Goal: Information Seeking & Learning: Learn about a topic

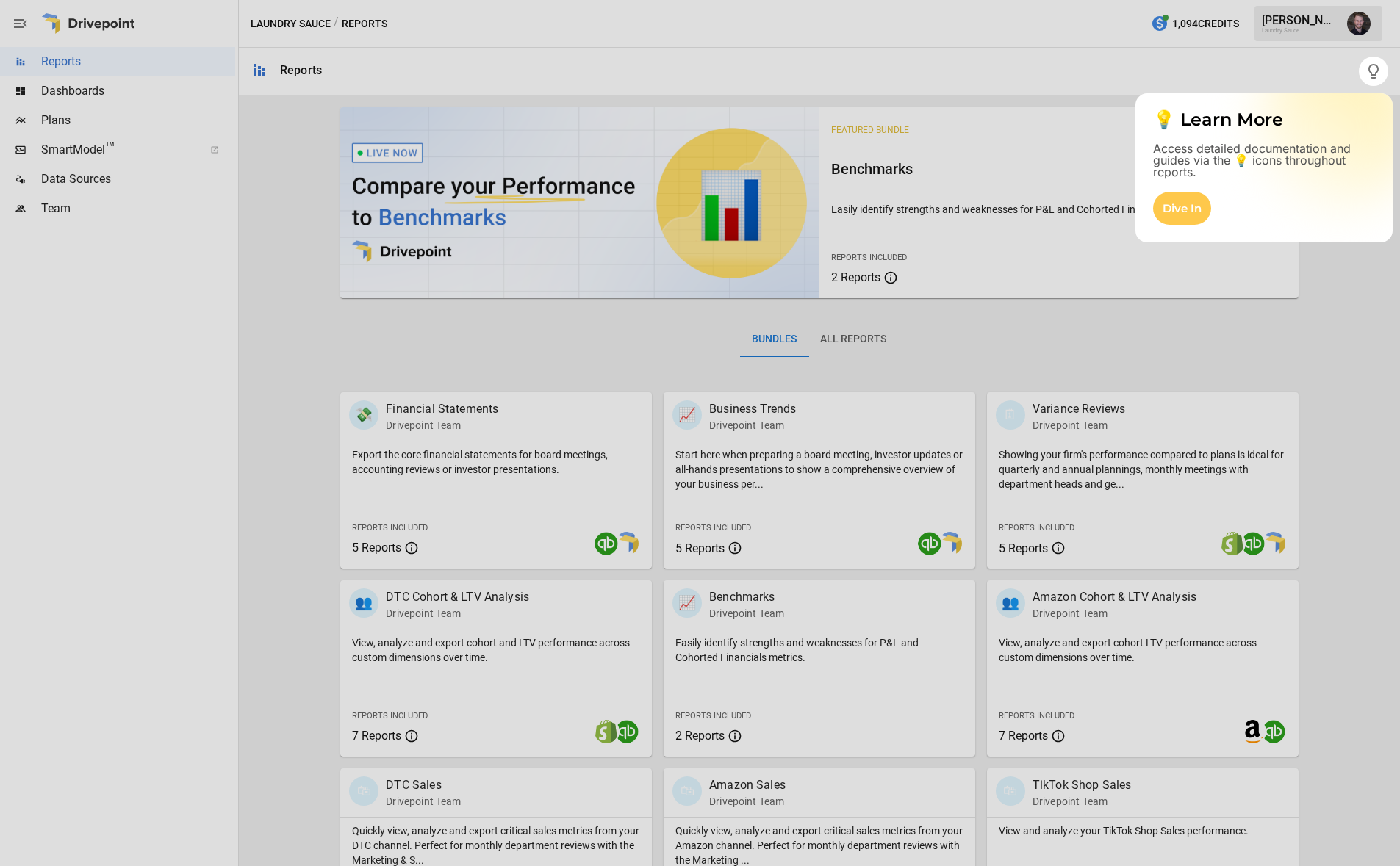
click at [1165, 281] on div at bounding box center [700, 475] width 1400 height 780
click at [1263, 84] on div at bounding box center [679, 433] width 1359 height 866
click at [1189, 205] on div "Dive In" at bounding box center [1182, 208] width 58 height 33
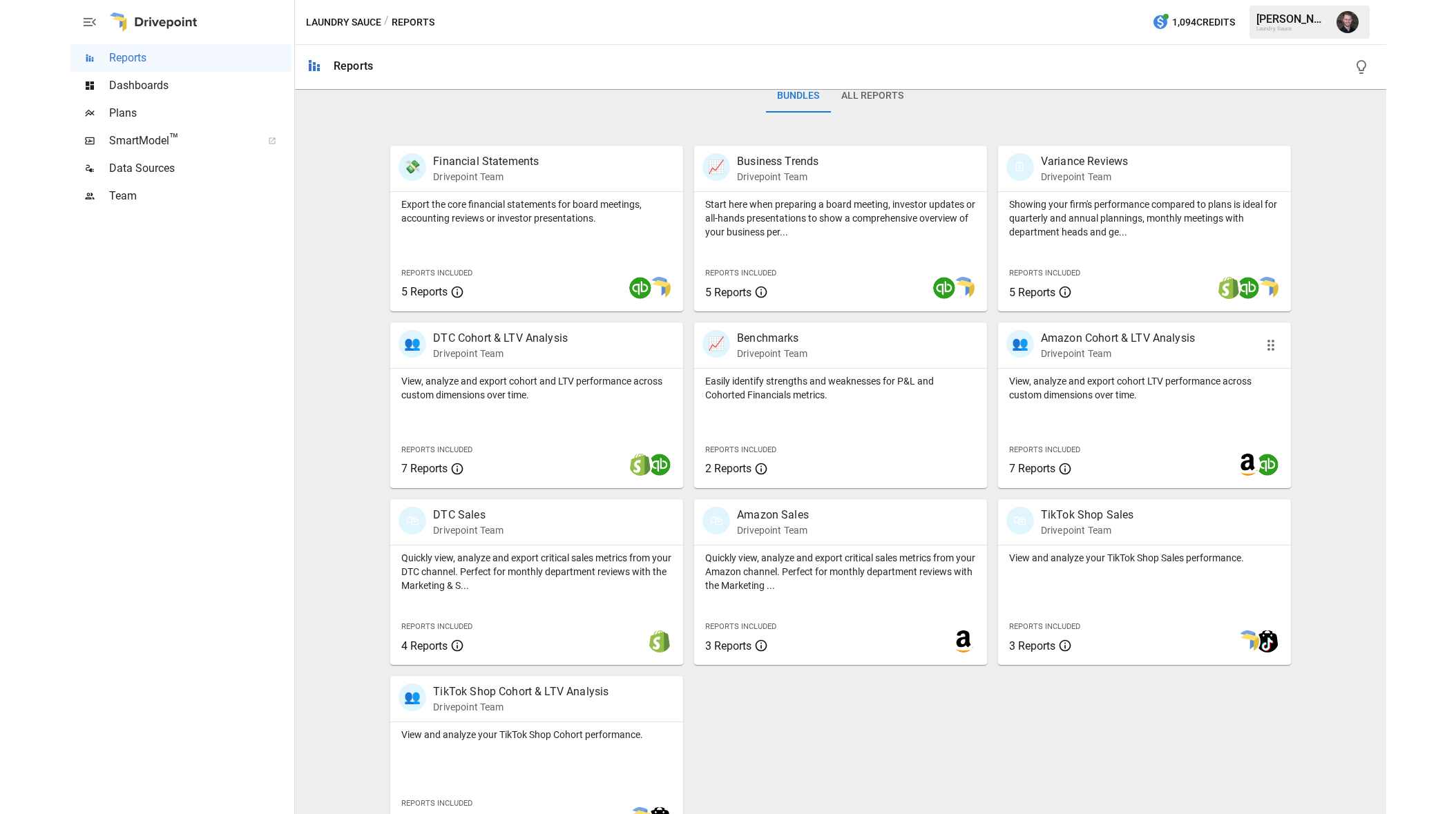
scroll to position [226, 0]
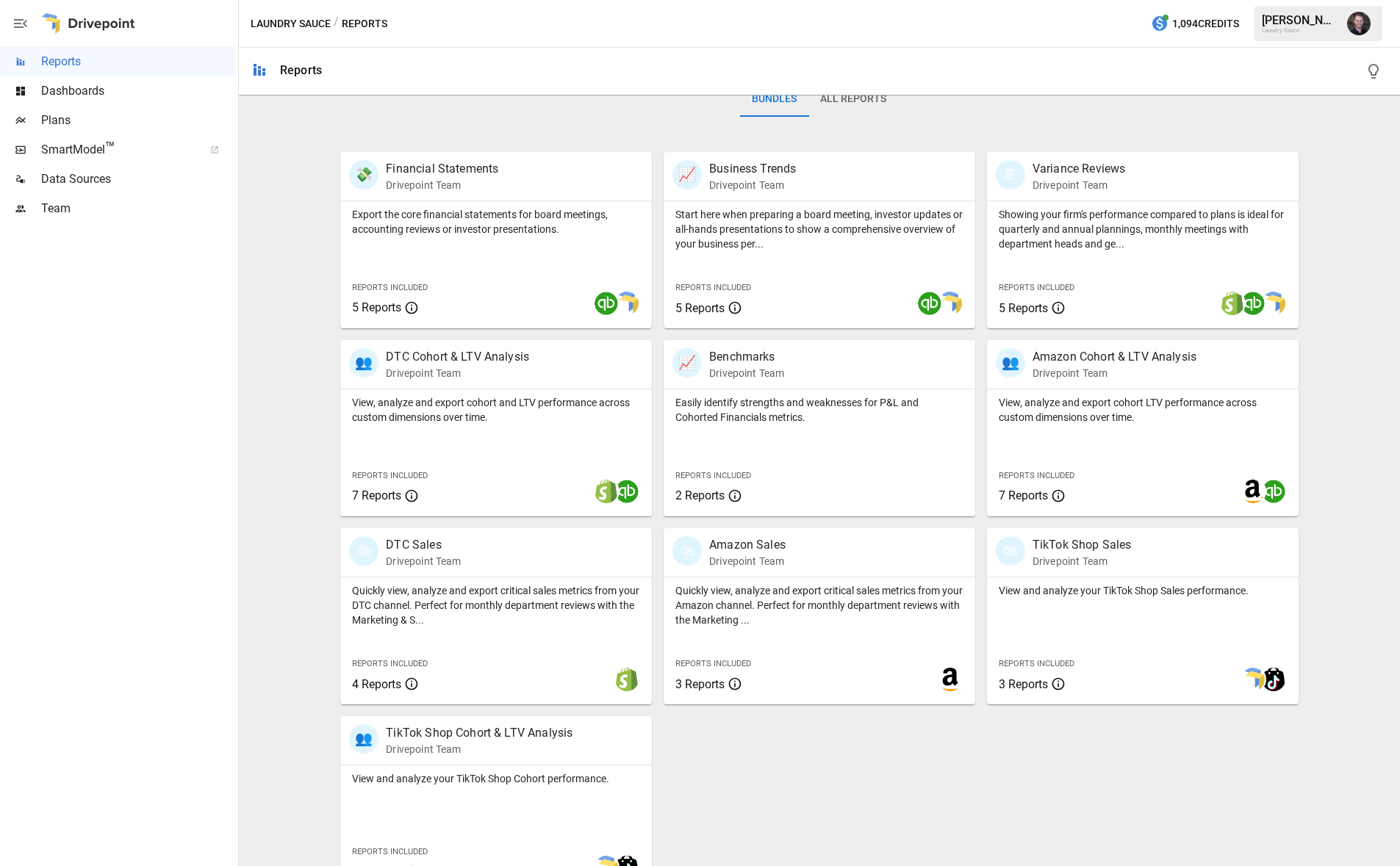
click at [120, 147] on span "SmartModel ™" at bounding box center [117, 150] width 153 height 18
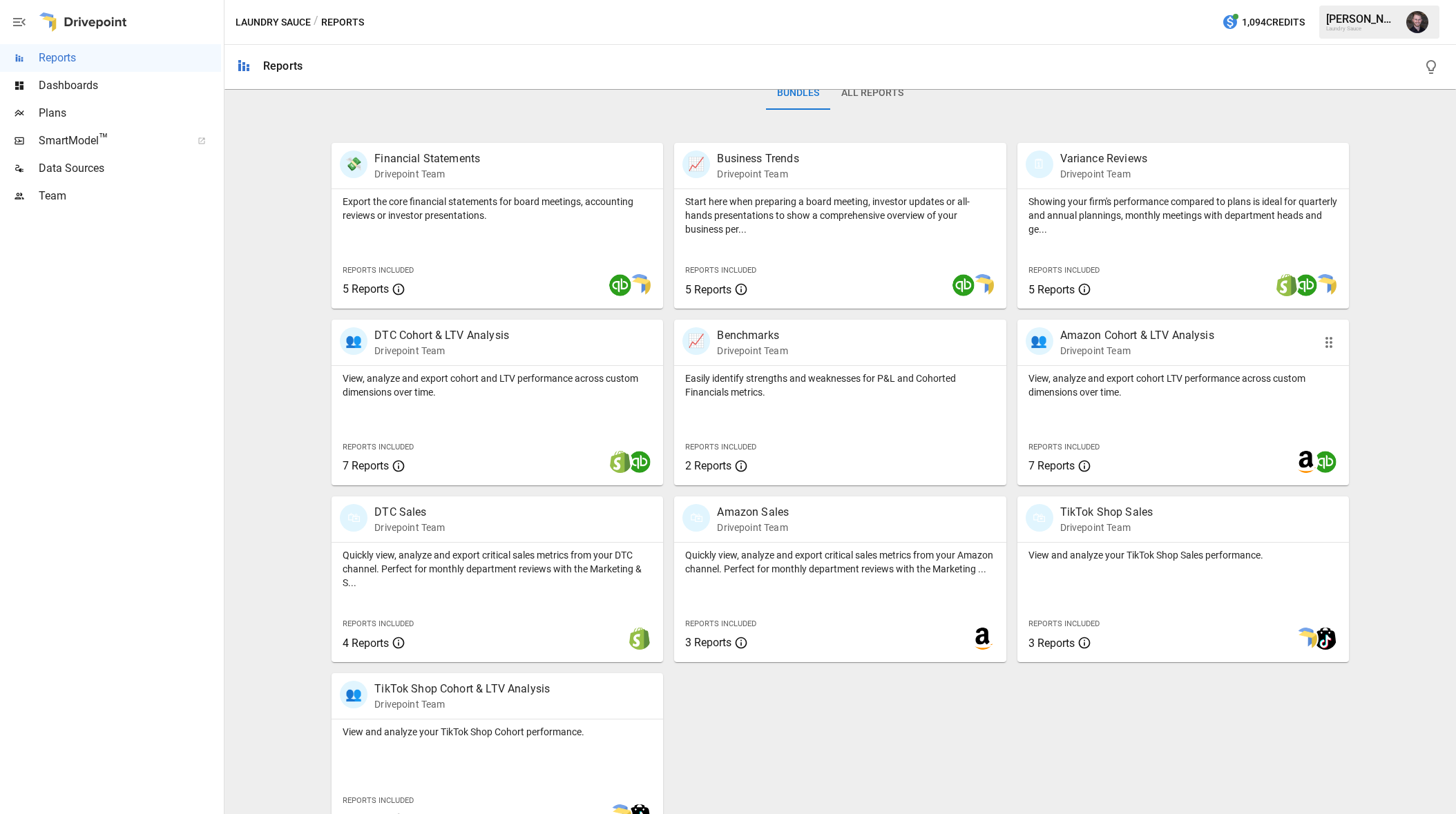
click at [1125, 331] on p "Amazon Cohort & LTV Analysis" at bounding box center [1137, 336] width 154 height 17
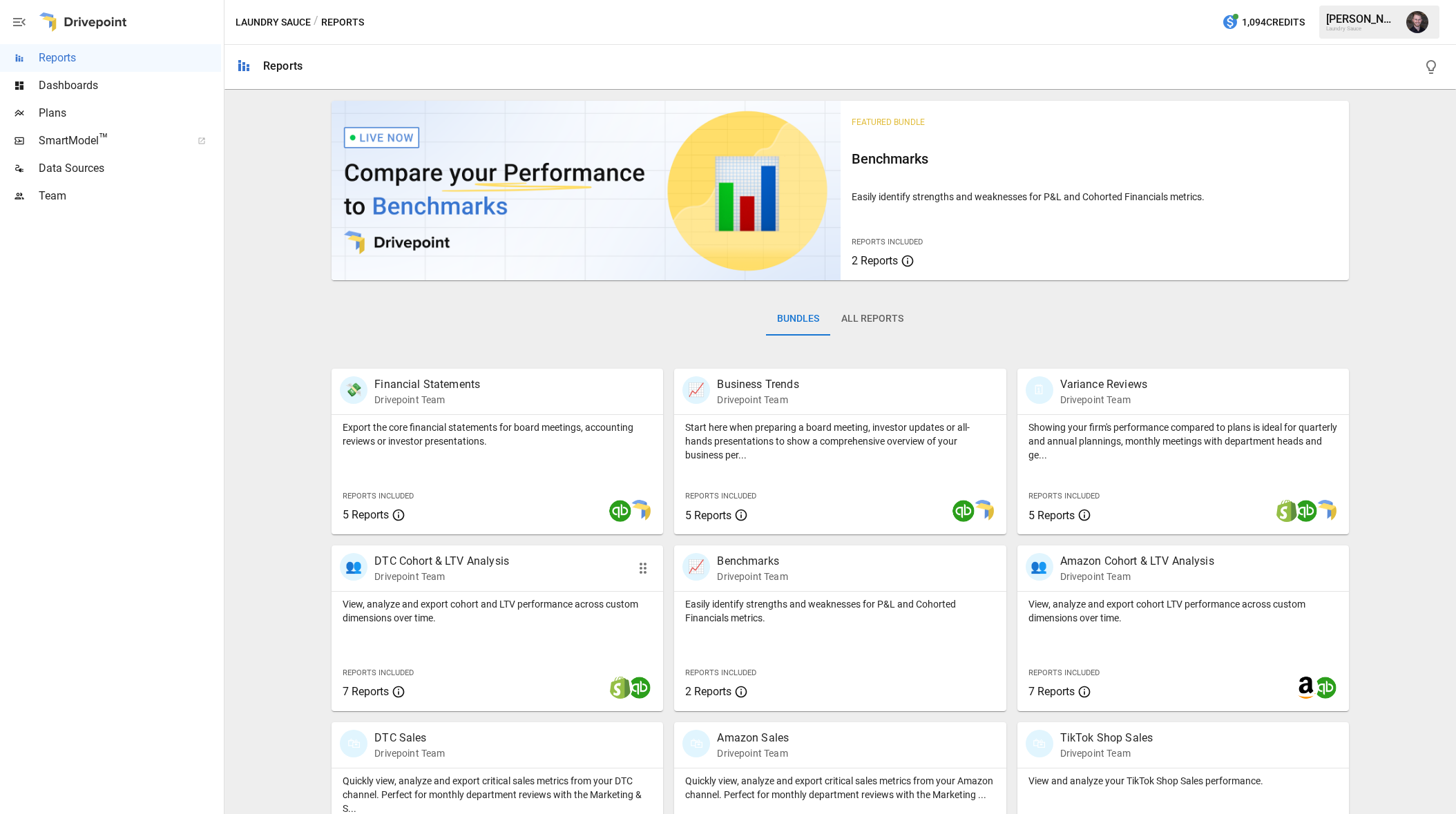
click at [432, 565] on p "DTC Cohort & LTV Analysis" at bounding box center [442, 562] width 135 height 17
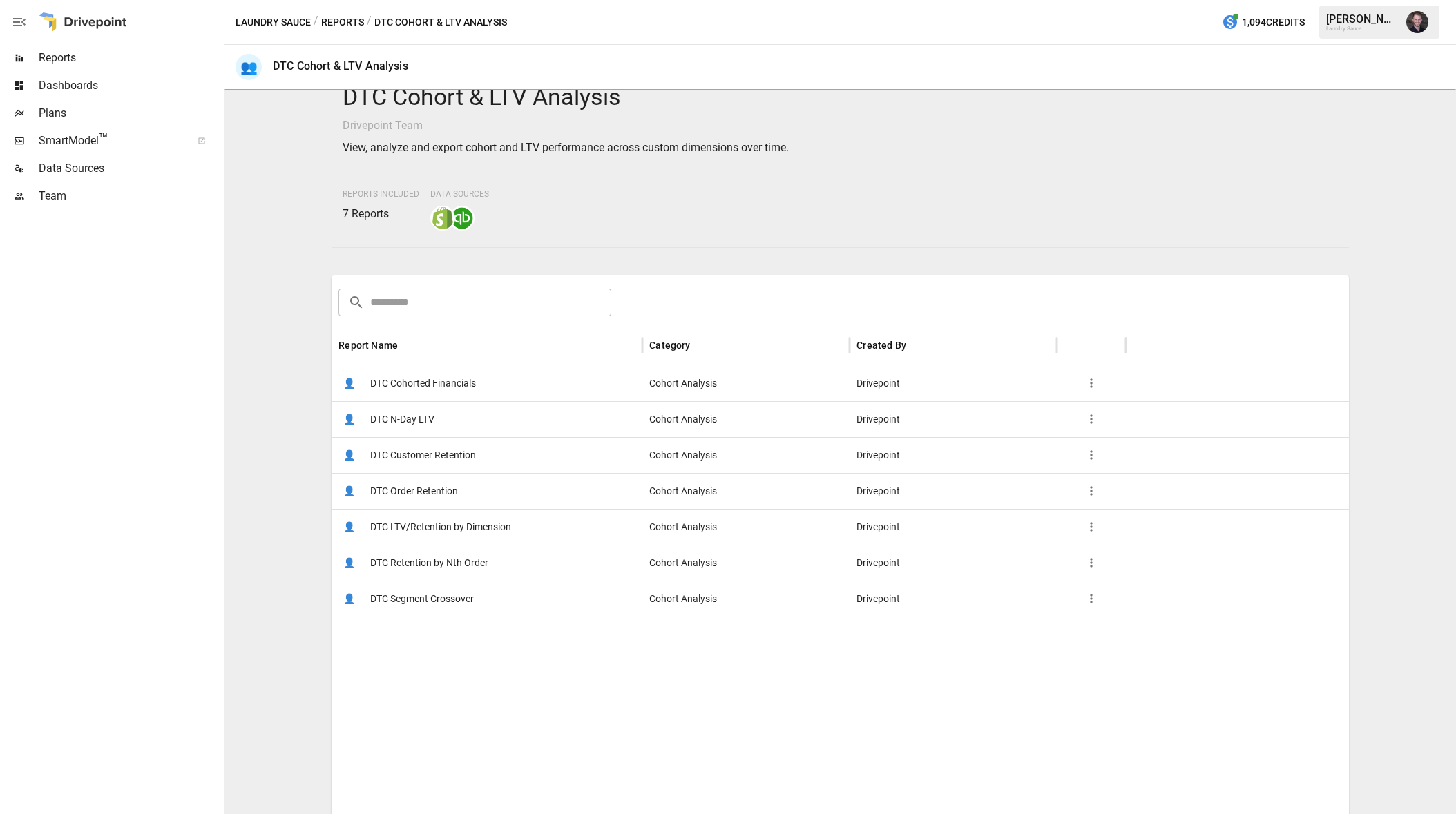
scroll to position [29, 0]
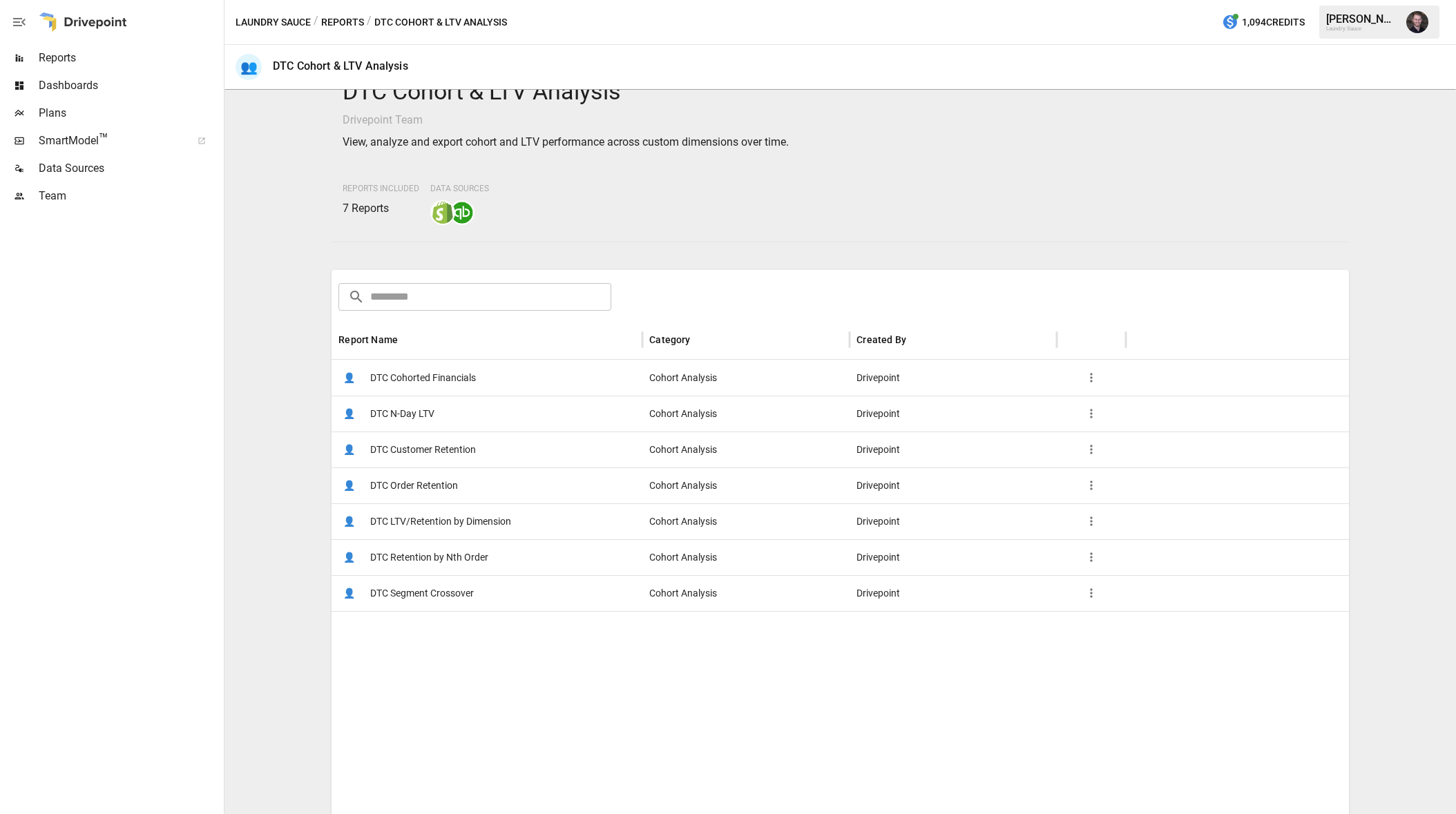
click at [565, 446] on div "👤 DTC Customer Retention" at bounding box center [486, 449] width 311 height 36
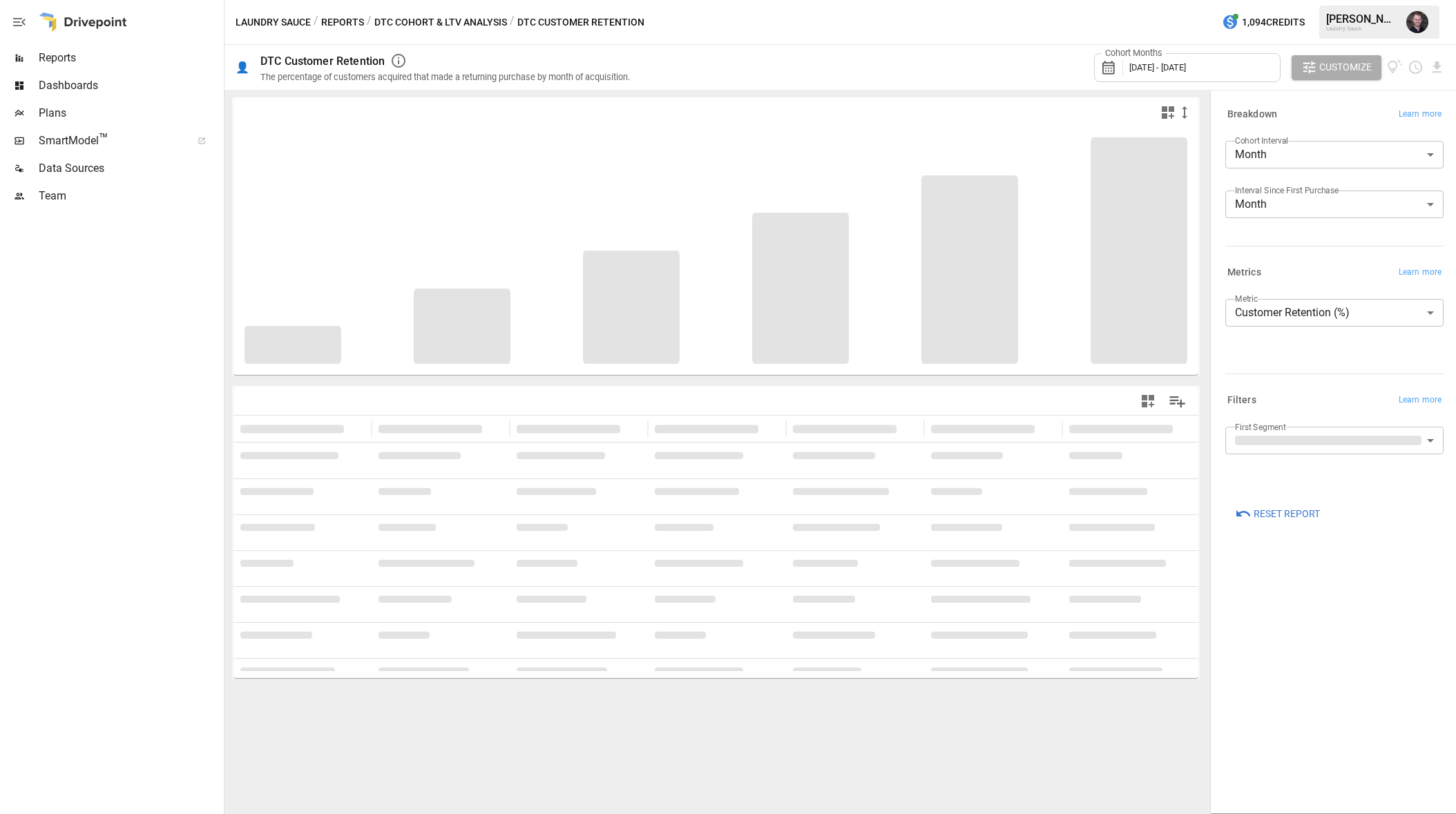
click at [1315, 0] on body "**********" at bounding box center [728, 0] width 1456 height 0
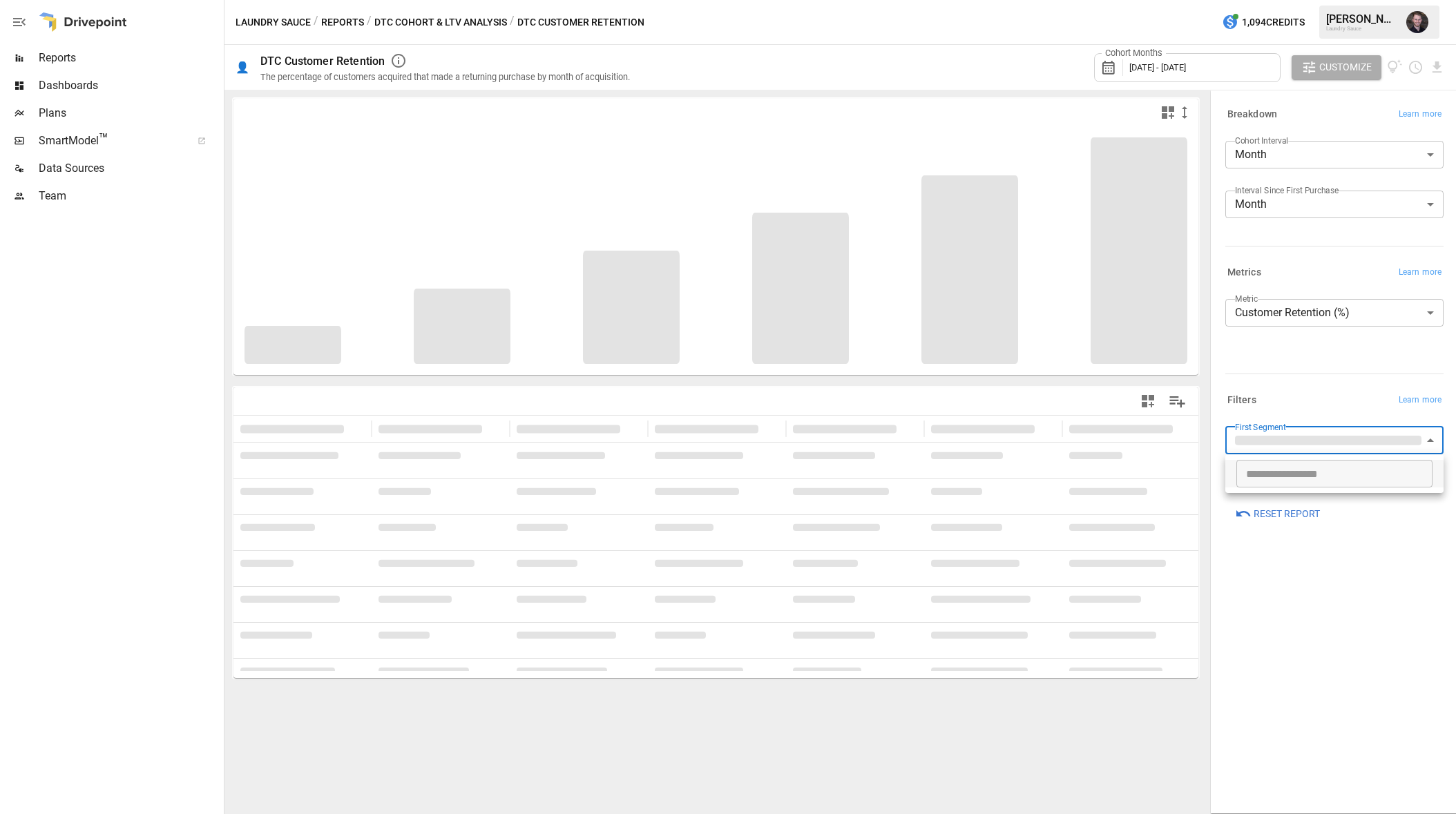
click at [1315, 639] on div at bounding box center [728, 407] width 1456 height 814
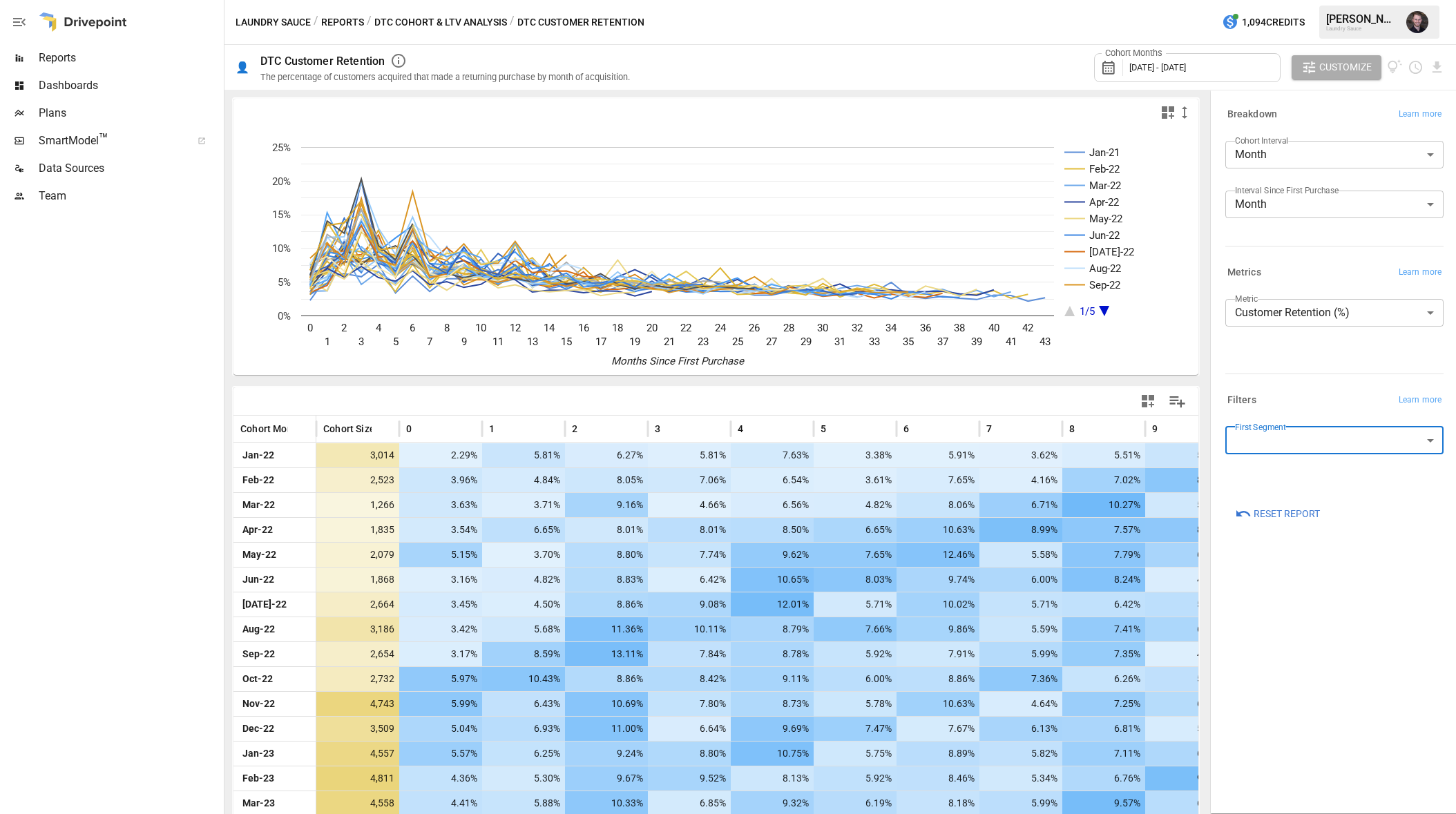
click at [1315, 0] on body "Reports Dashboards Plans SmartModel ™ Data Sources Team Laundry Sauce / Reports…" at bounding box center [728, 0] width 1456 height 0
click at [1304, 553] on span "Subscription" at bounding box center [1349, 548] width 167 height 17
type input "**********"
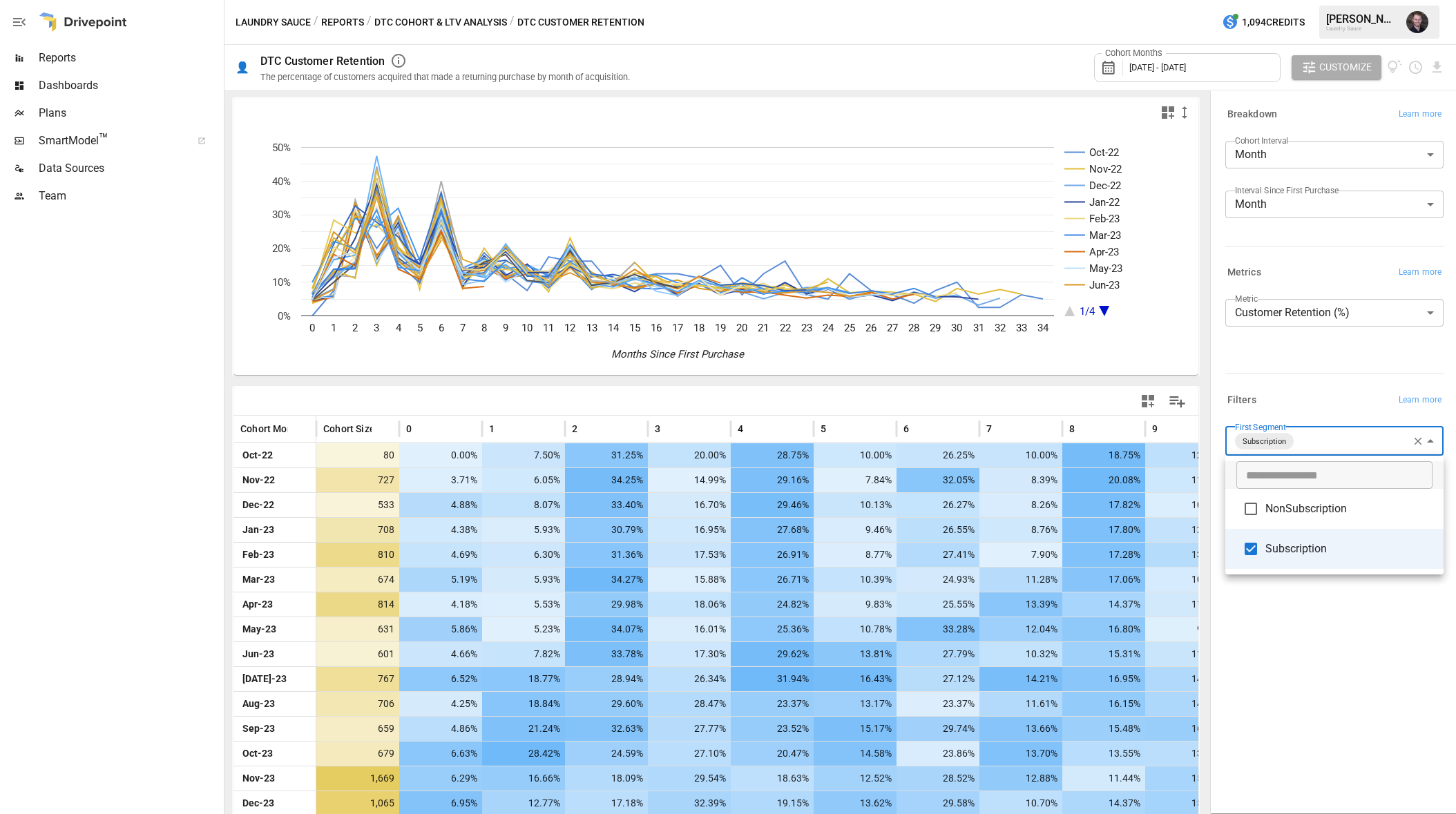
click at [454, 148] on div at bounding box center [728, 407] width 1456 height 814
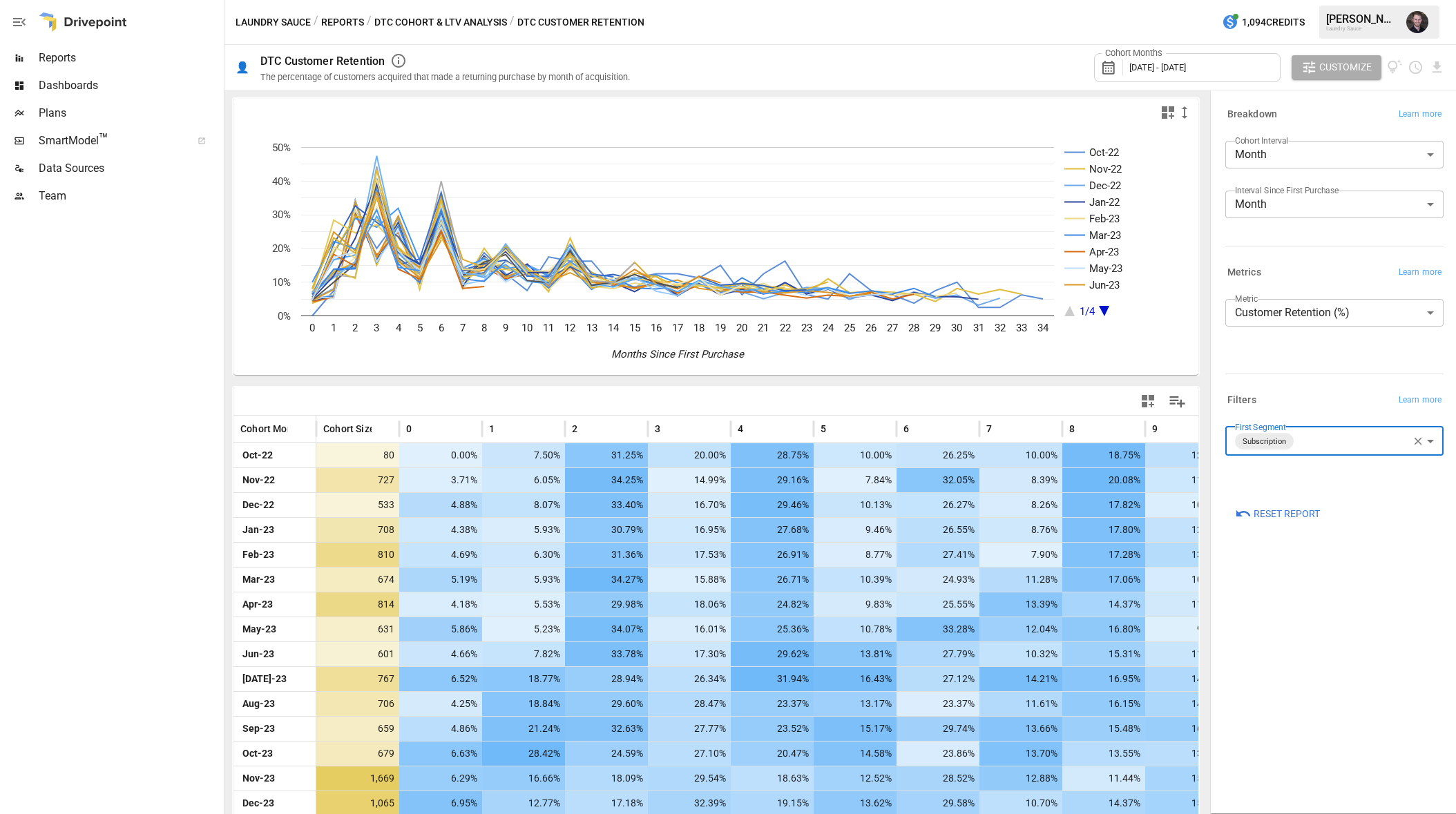
click at [276, 26] on button "Laundry Sauce" at bounding box center [273, 22] width 75 height 17
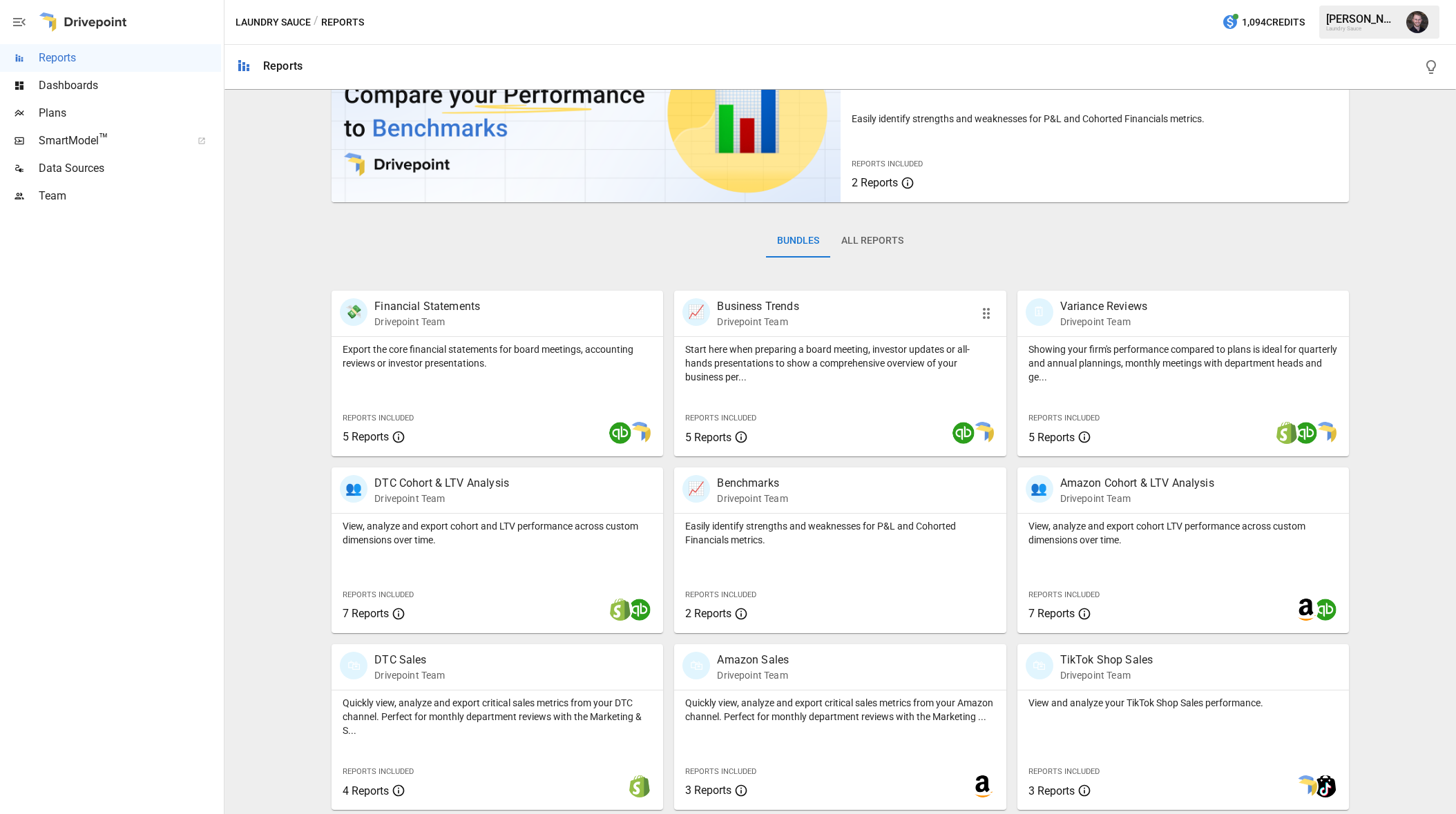
scroll to position [85, 0]
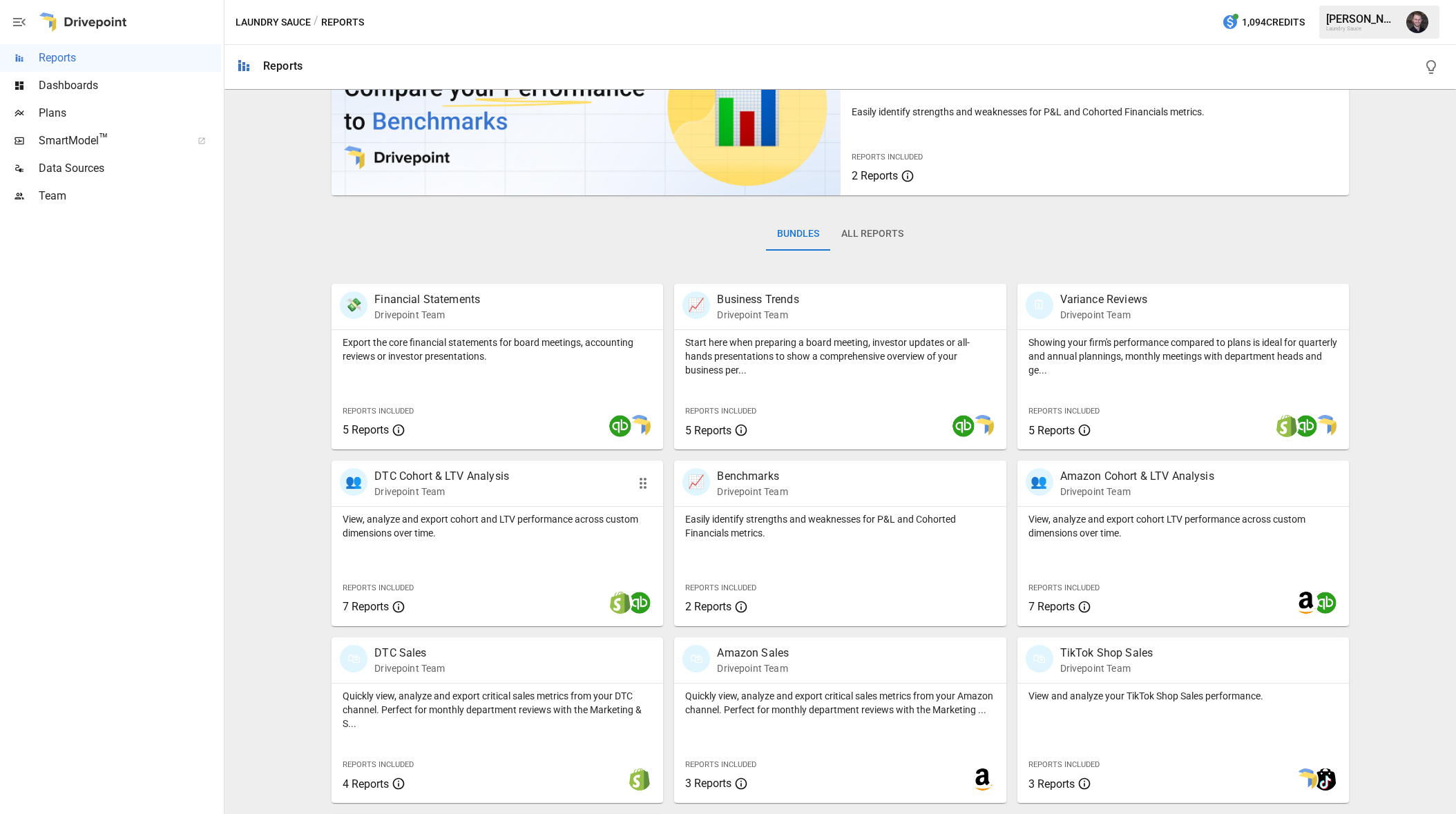
click at [450, 478] on p "DTC Cohort & LTV Analysis" at bounding box center [442, 477] width 135 height 17
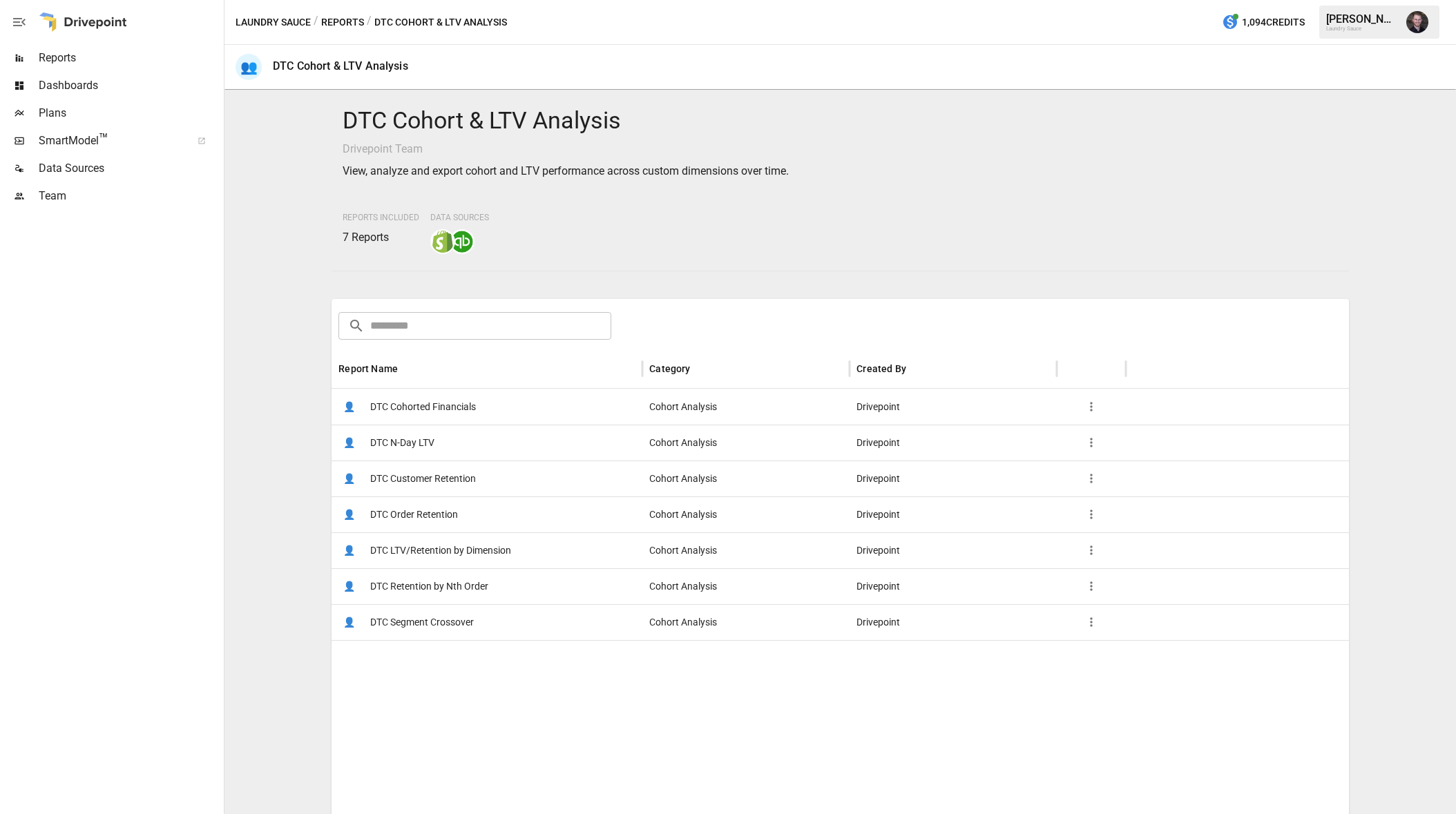
click at [448, 410] on span "DTC Cohorted Financials" at bounding box center [423, 407] width 106 height 35
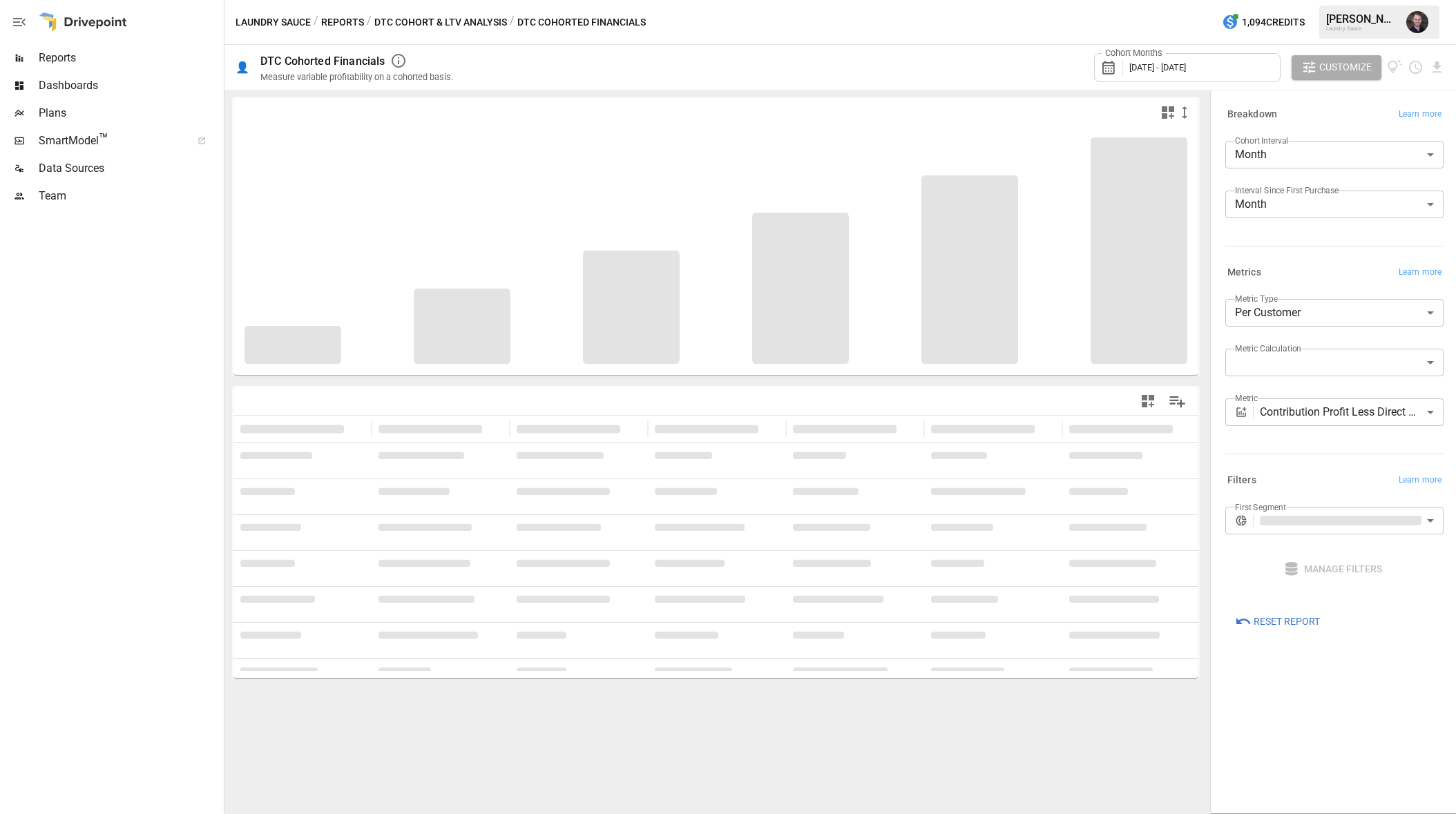
click at [1315, 0] on body "**********" at bounding box center [728, 0] width 1456 height 0
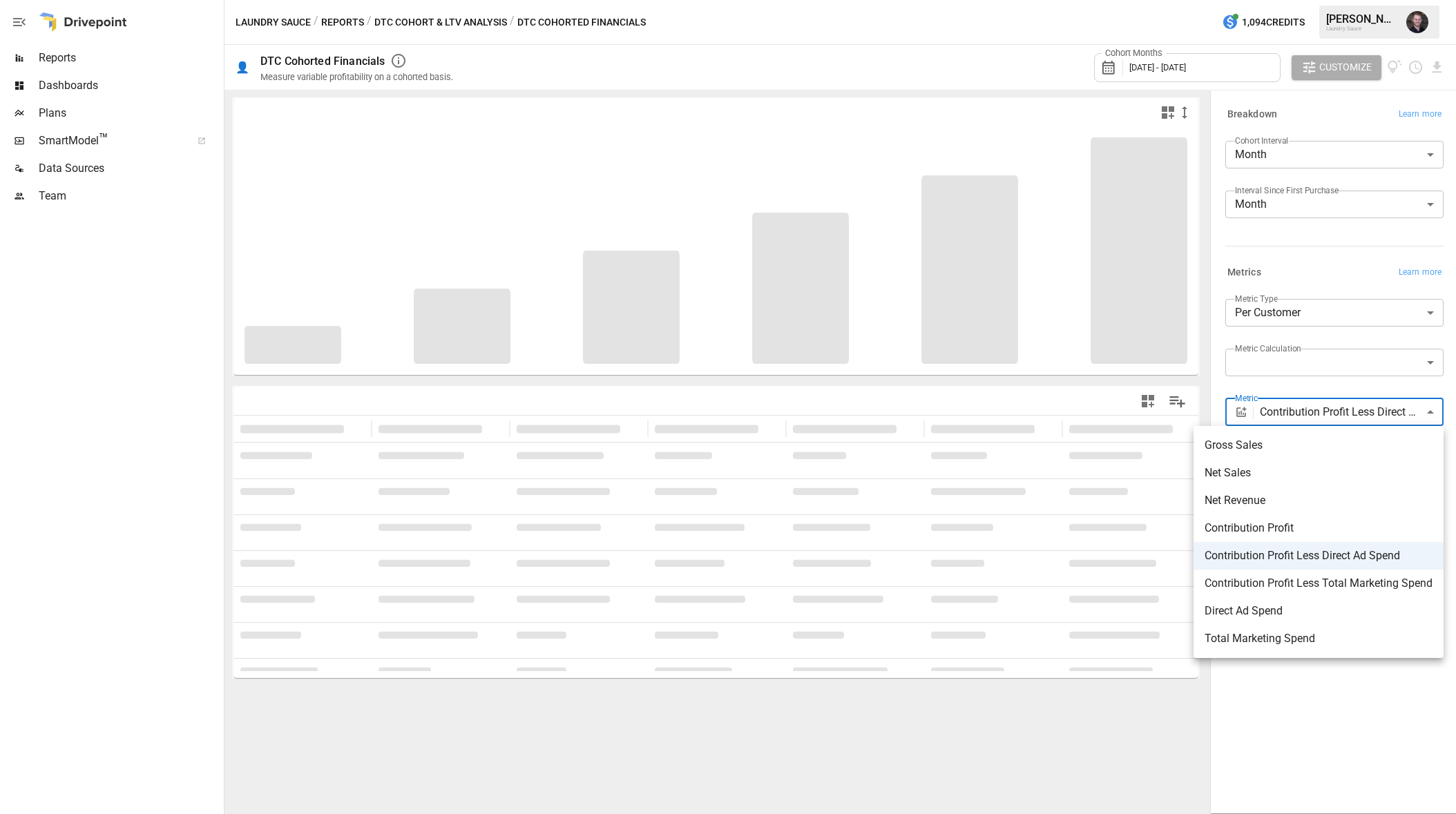
click at [1309, 497] on span "Net Revenue" at bounding box center [1318, 501] width 228 height 17
type input "**********"
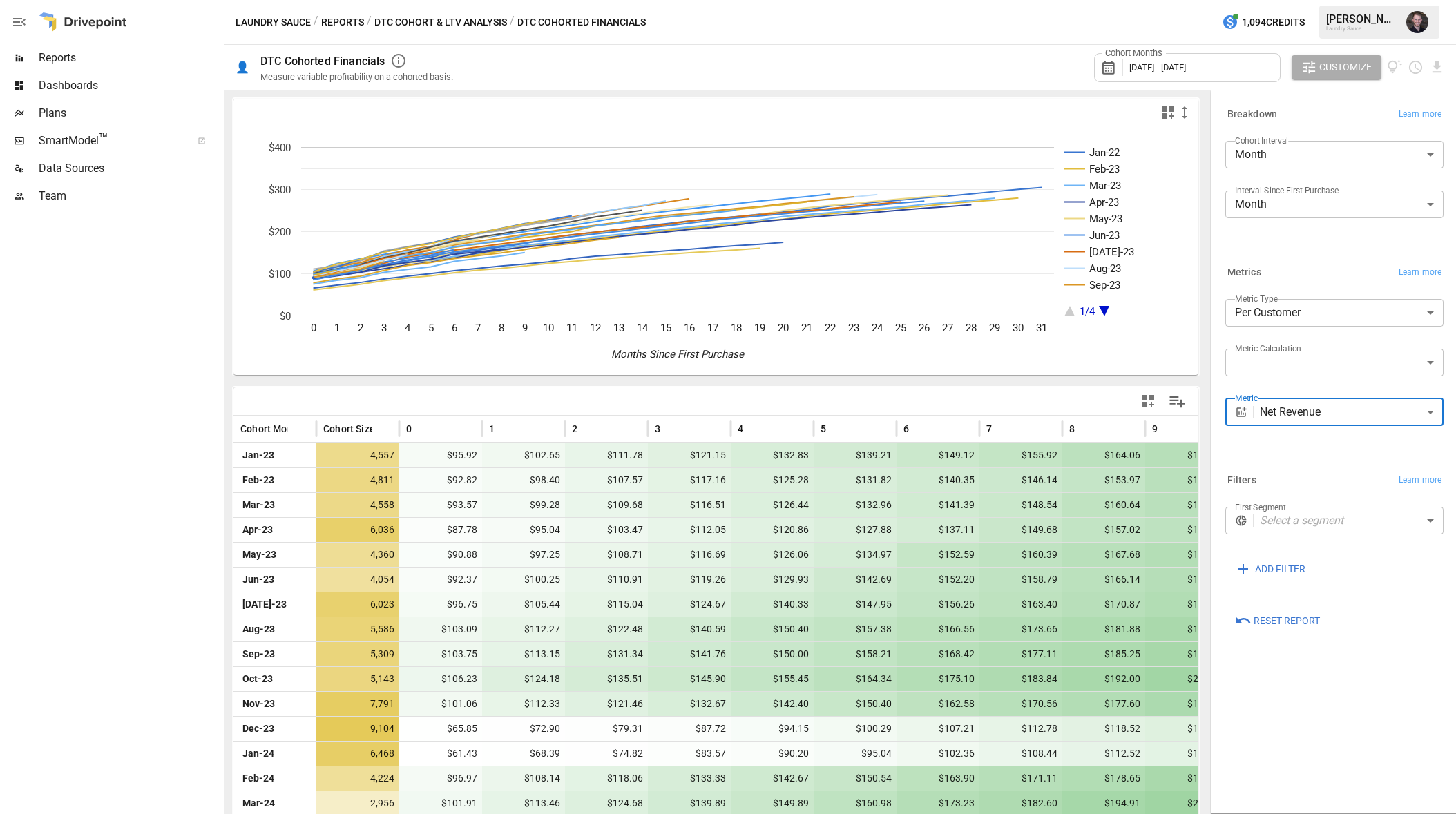
click at [1185, 65] on span "[DATE] - [DATE]" at bounding box center [1157, 68] width 57 height 11
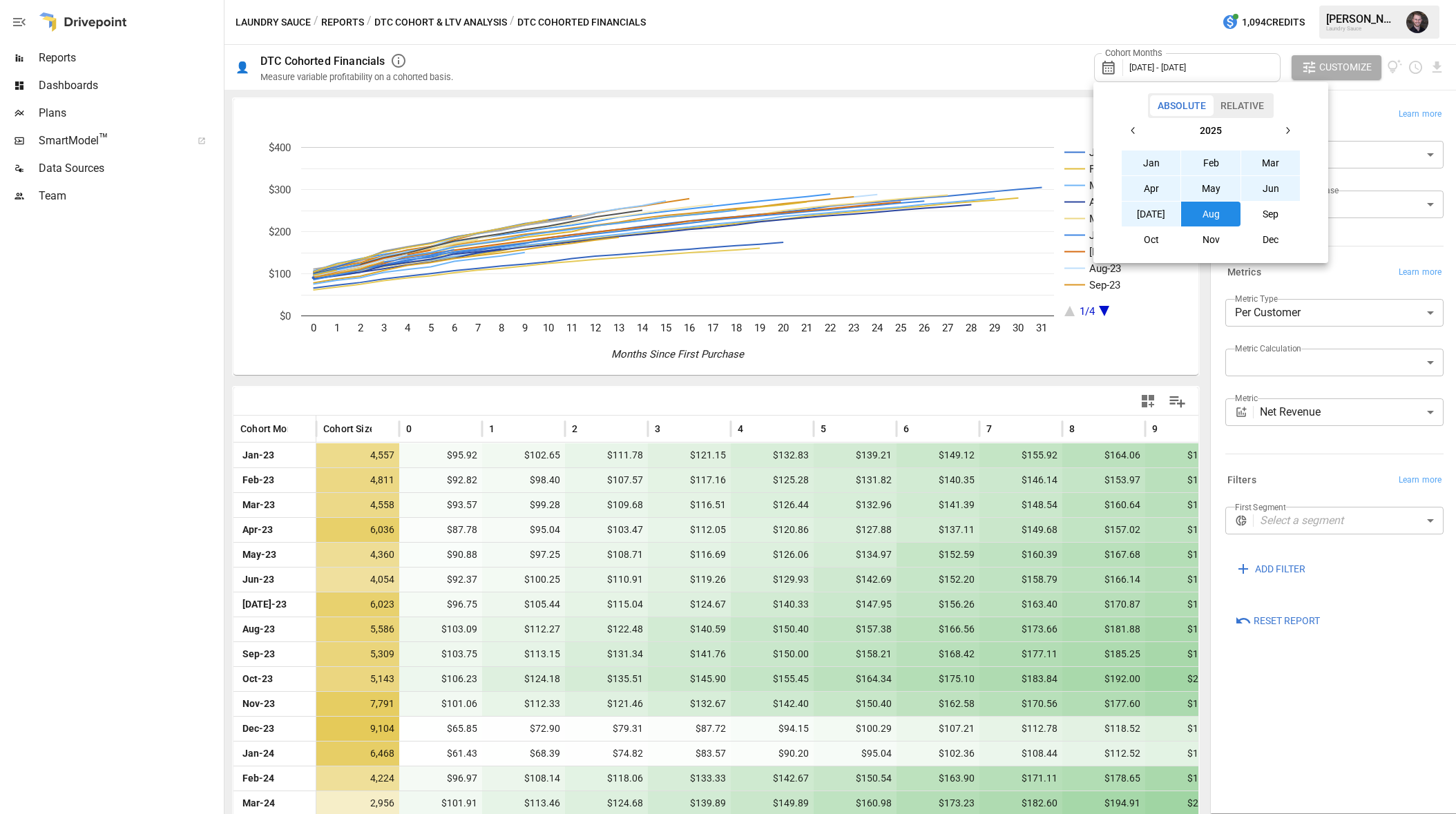
click at [1128, 132] on icon "button" at bounding box center [1133, 130] width 11 height 11
click at [1157, 166] on button "Jan" at bounding box center [1151, 163] width 59 height 25
click at [1283, 131] on icon "button" at bounding box center [1287, 130] width 11 height 11
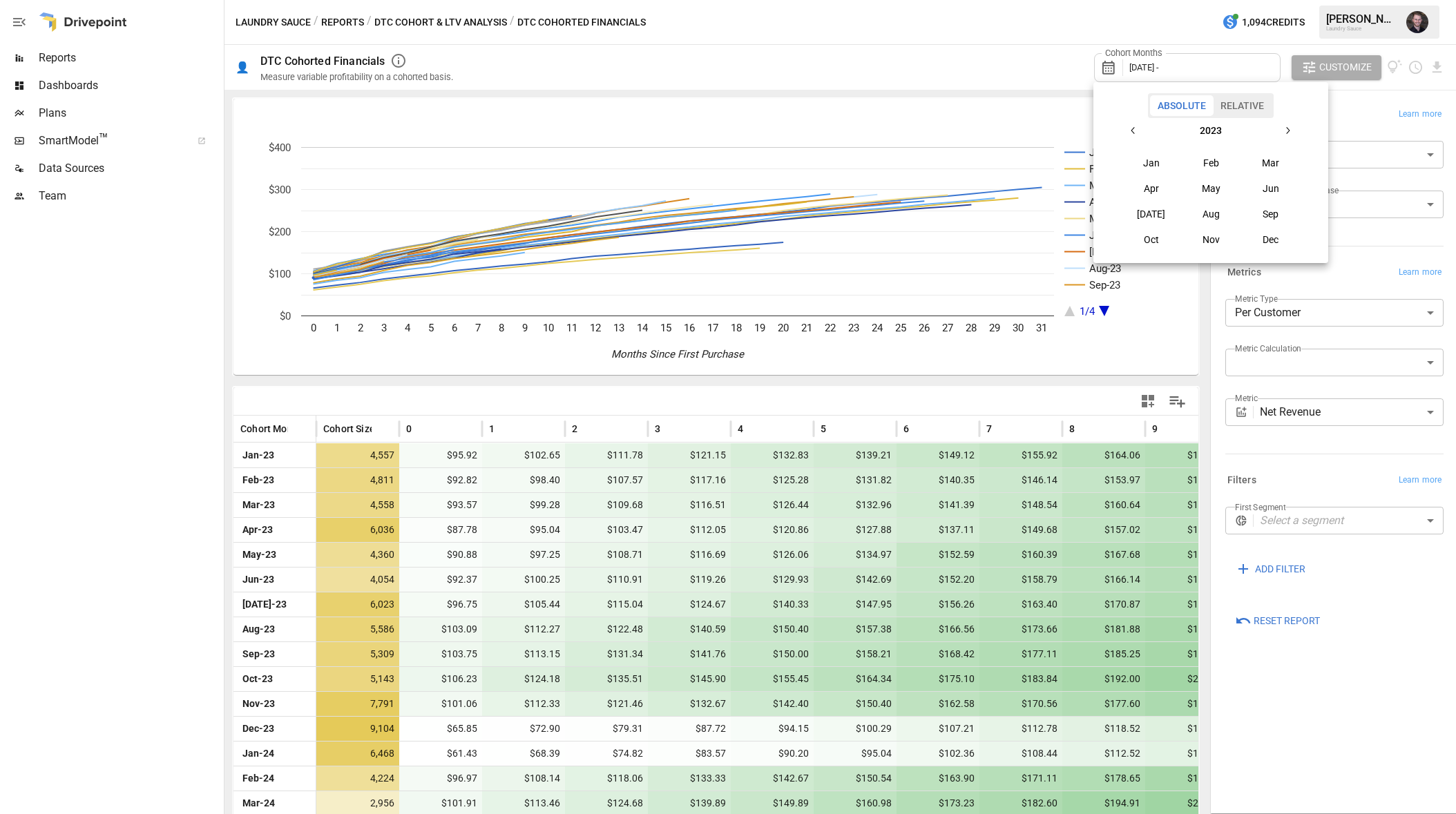
click at [1288, 131] on icon "button" at bounding box center [1287, 130] width 11 height 11
click at [1295, 134] on button "button" at bounding box center [1287, 130] width 25 height 25
click at [1273, 216] on button "Sep" at bounding box center [1271, 214] width 59 height 25
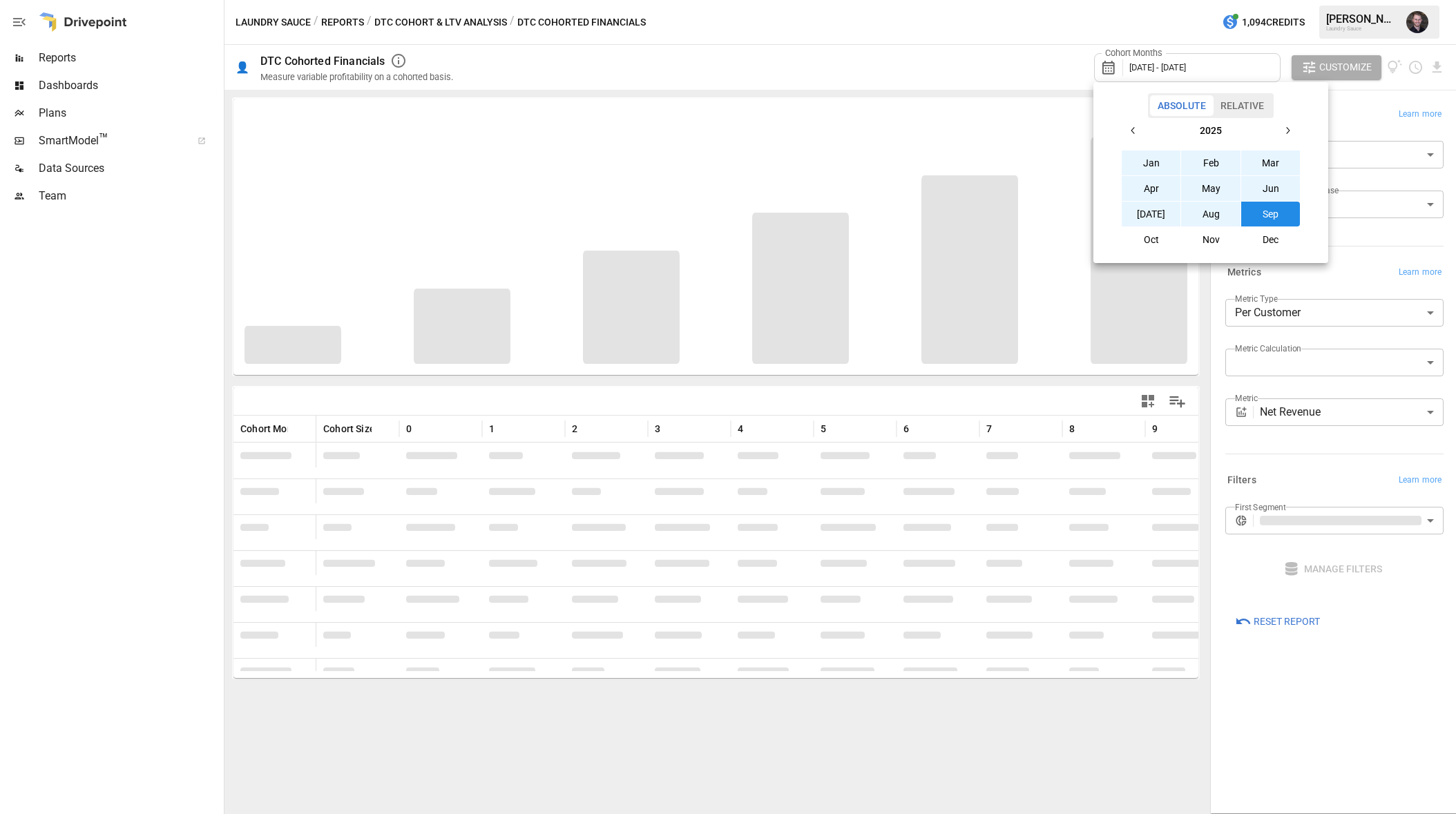
click at [1315, 753] on div at bounding box center [728, 407] width 1456 height 814
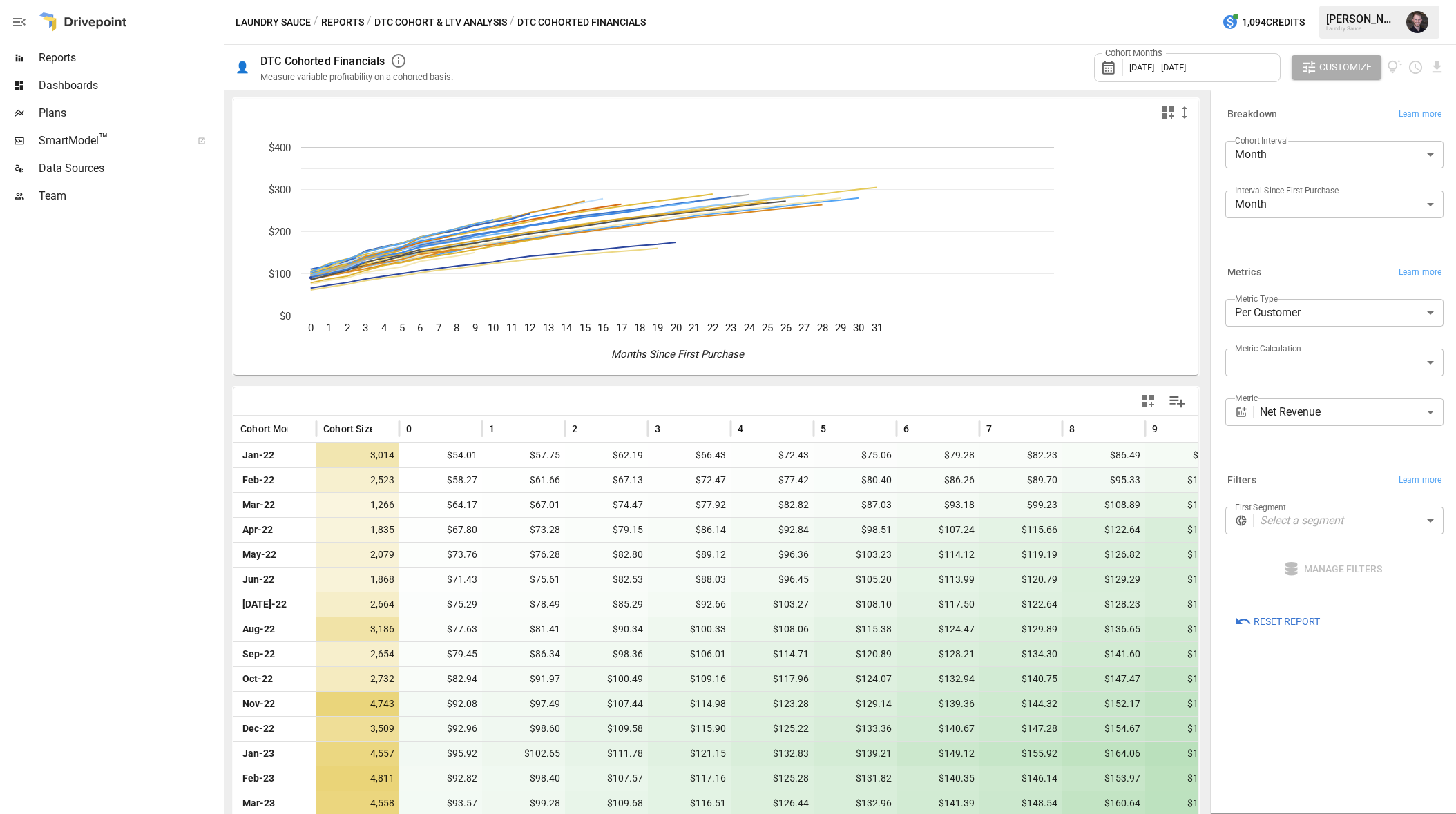
click at [1315, 0] on body "Reports Dashboards Plans SmartModel ™ Data Sources Team Laundry Sauce / Reports…" at bounding box center [728, 0] width 1456 height 0
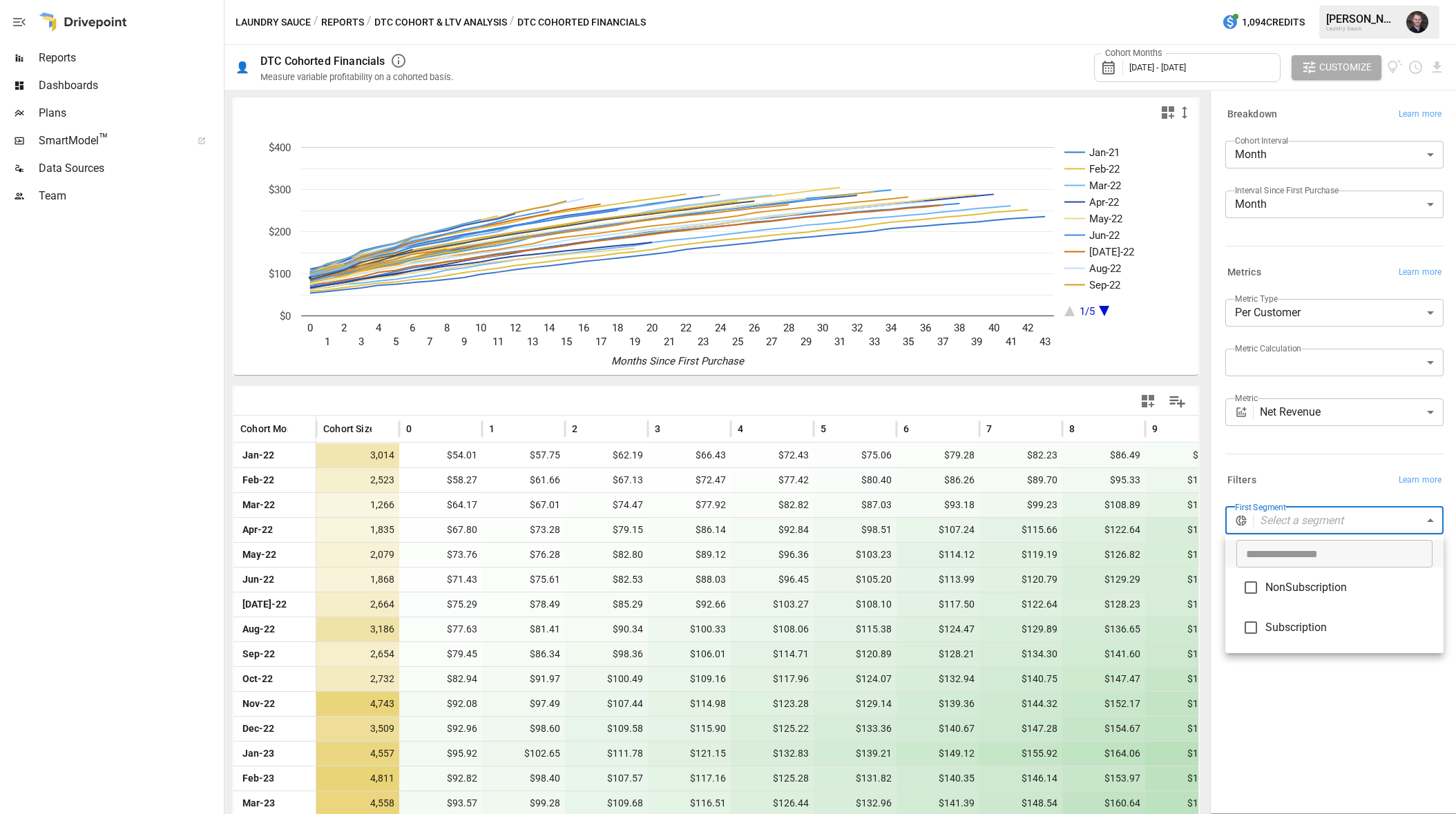
click at [1315, 616] on li "Subscription" at bounding box center [1334, 628] width 218 height 40
type input "**********"
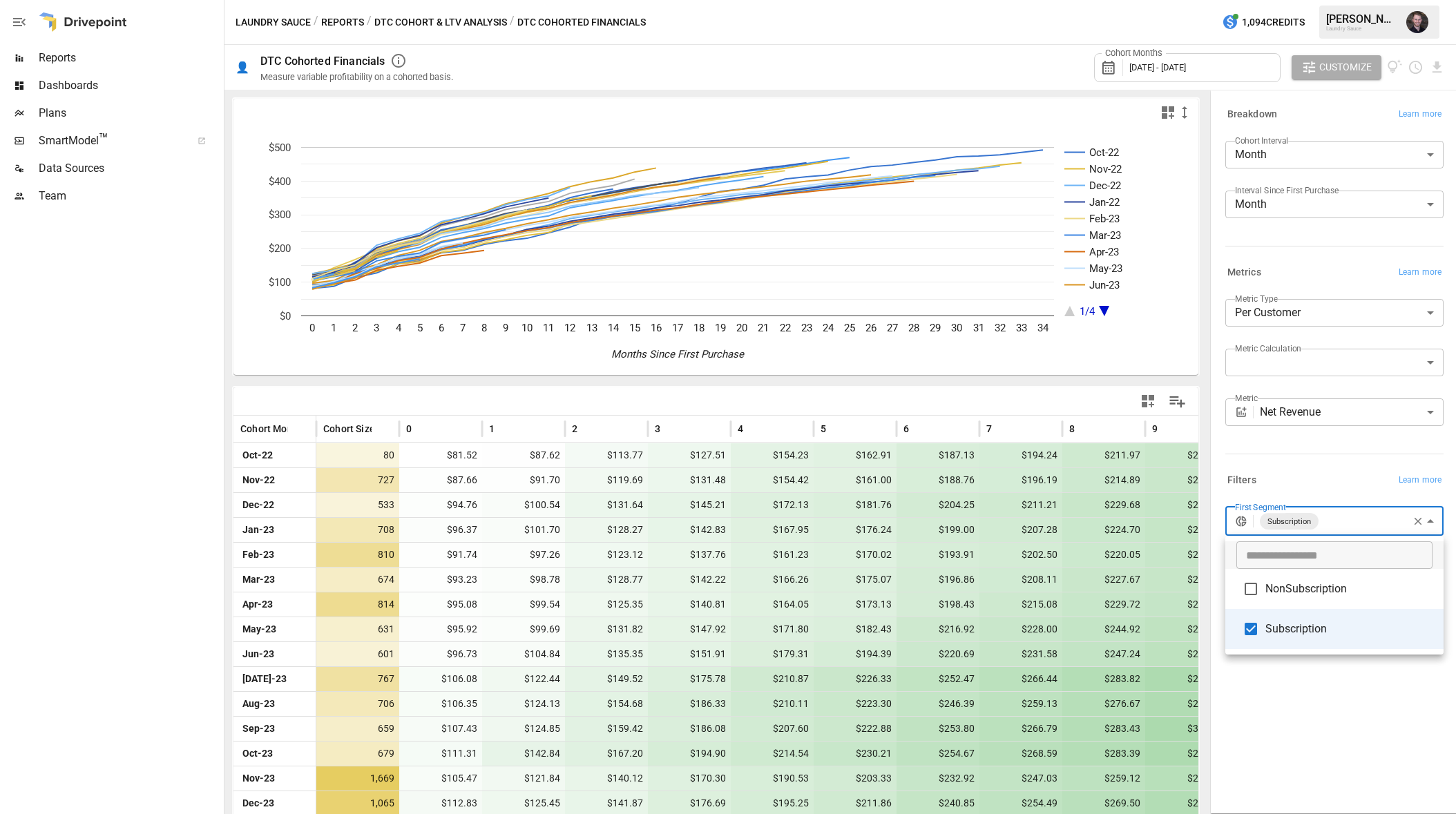
click at [1315, 774] on div at bounding box center [728, 407] width 1456 height 814
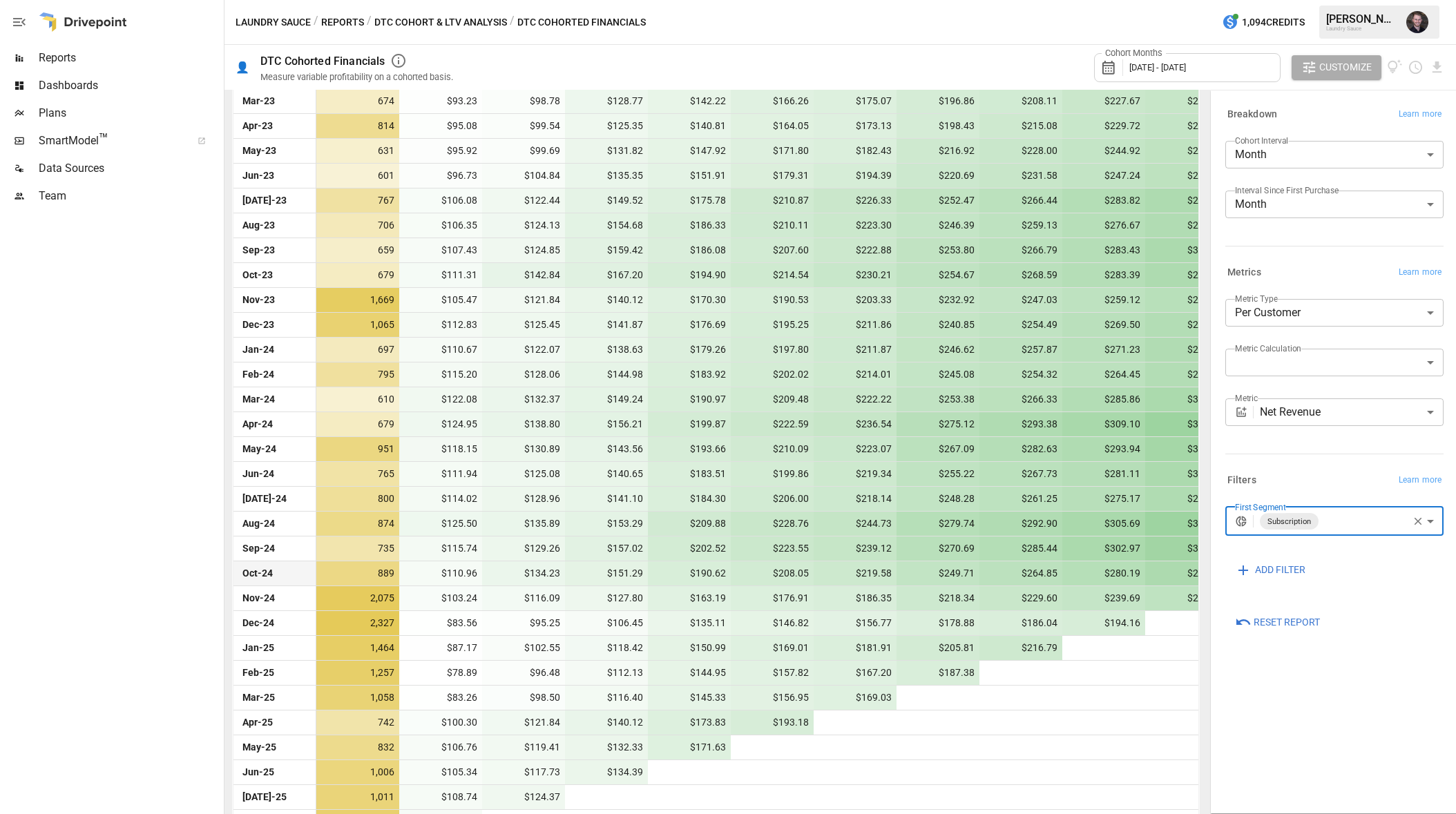
scroll to position [508, 0]
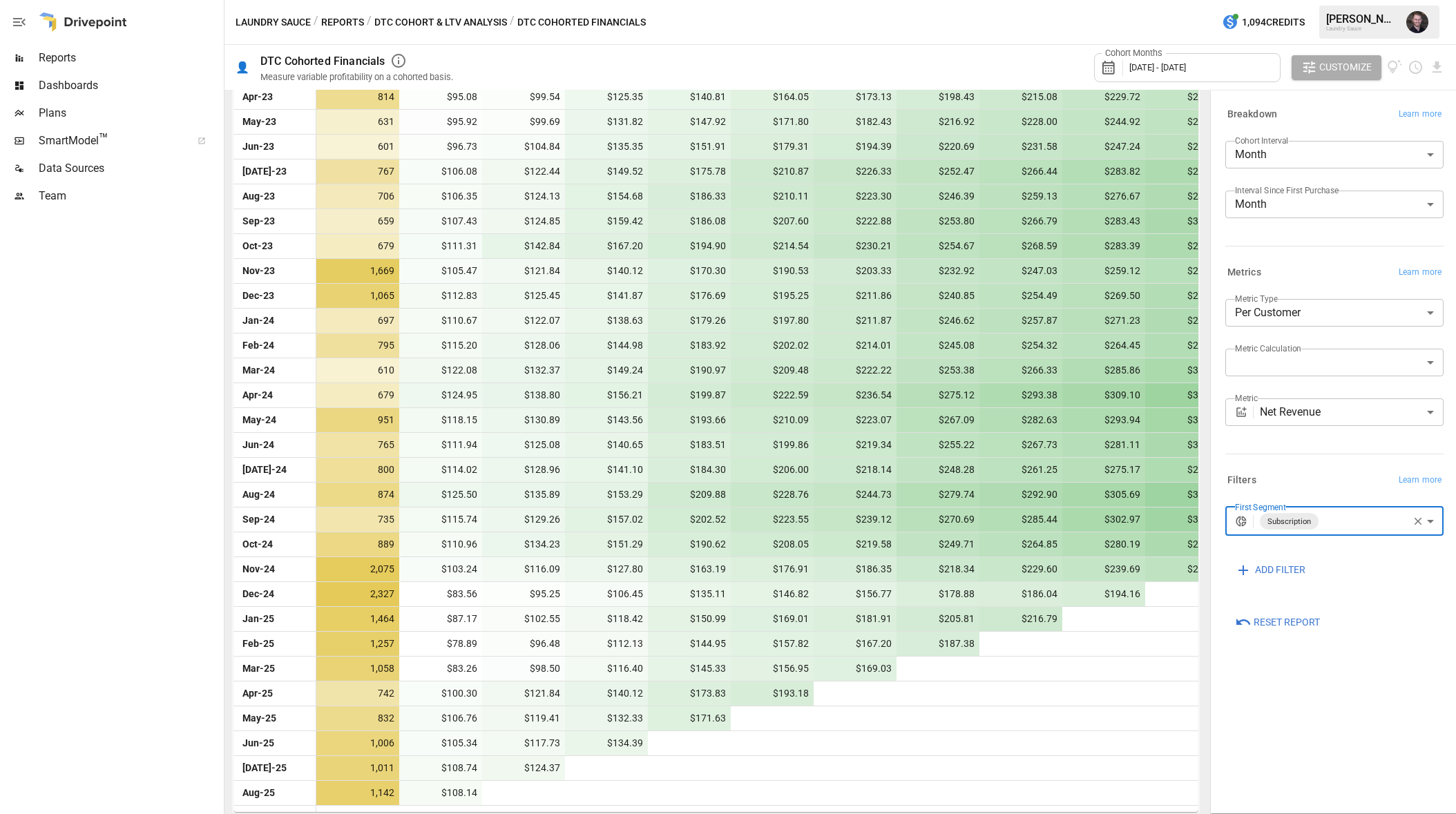
click at [1315, 518] on icon "button" at bounding box center [1417, 521] width 12 height 12
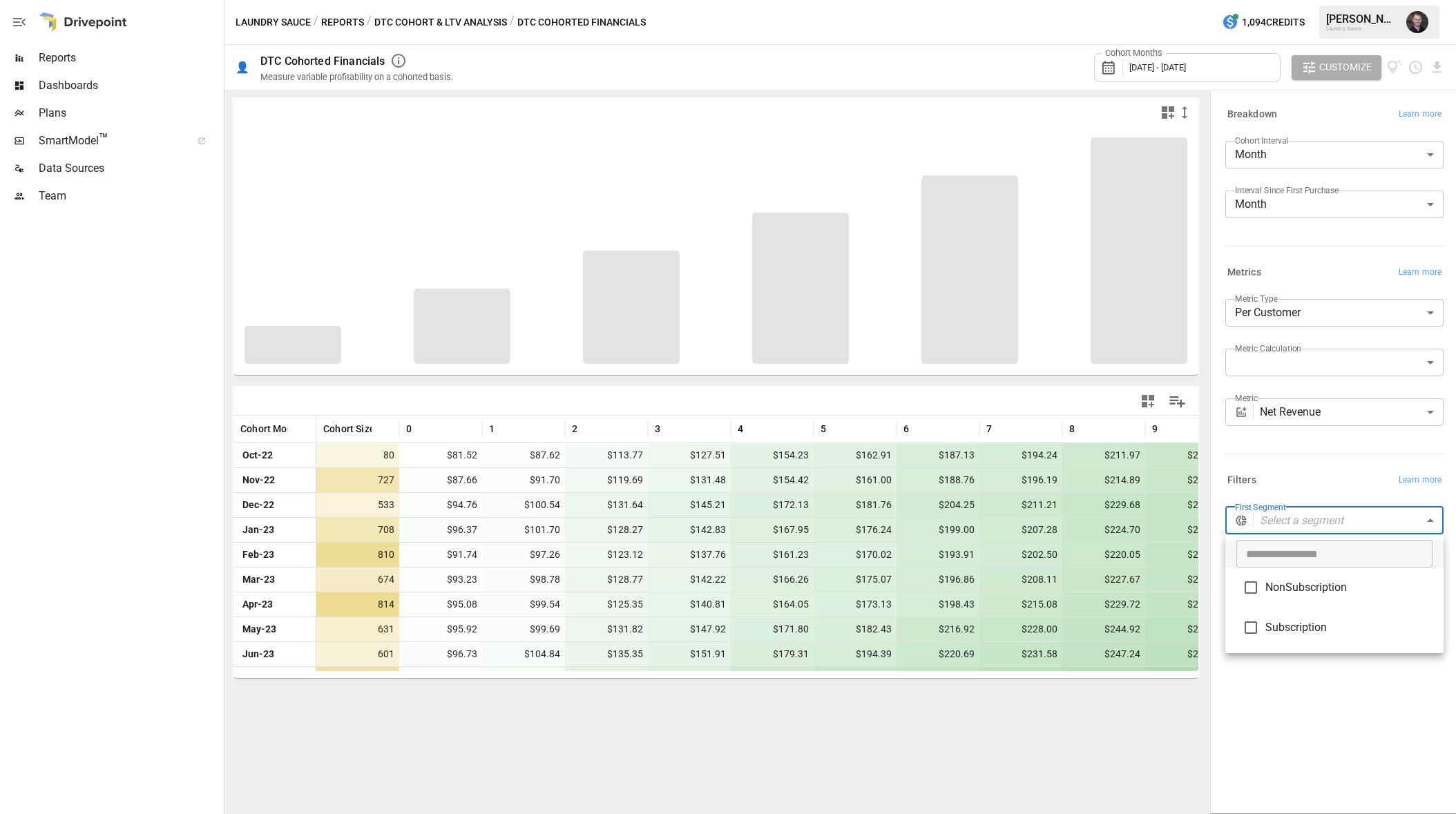
click at [1315, 0] on body "Reports Dashboards Plans SmartModel ™ Data Sources Team Laundry Sauce / Reports…" at bounding box center [728, 0] width 1456 height 0
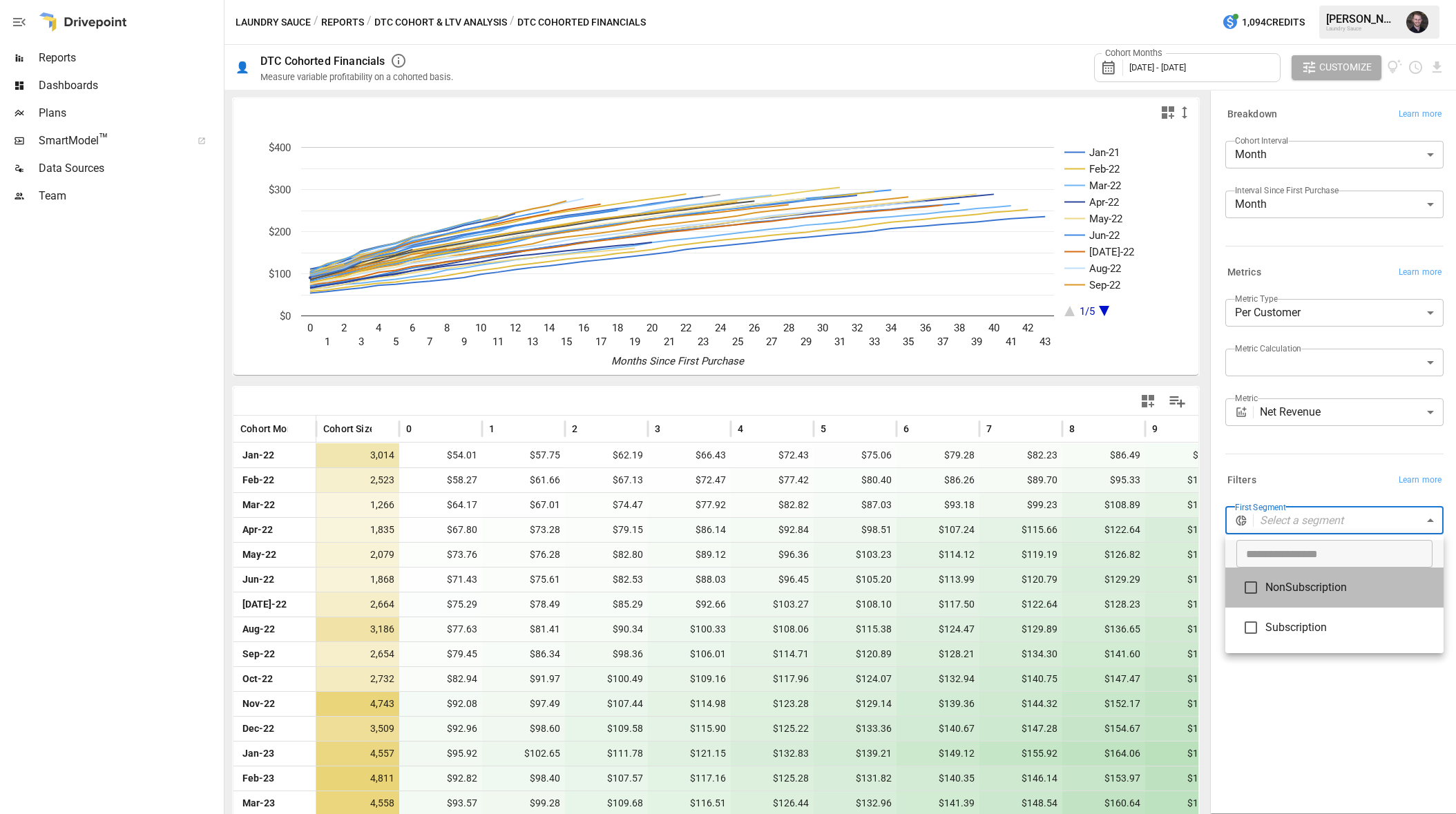
click at [1315, 580] on span "NonSubscription" at bounding box center [1349, 588] width 167 height 17
type input "**********"
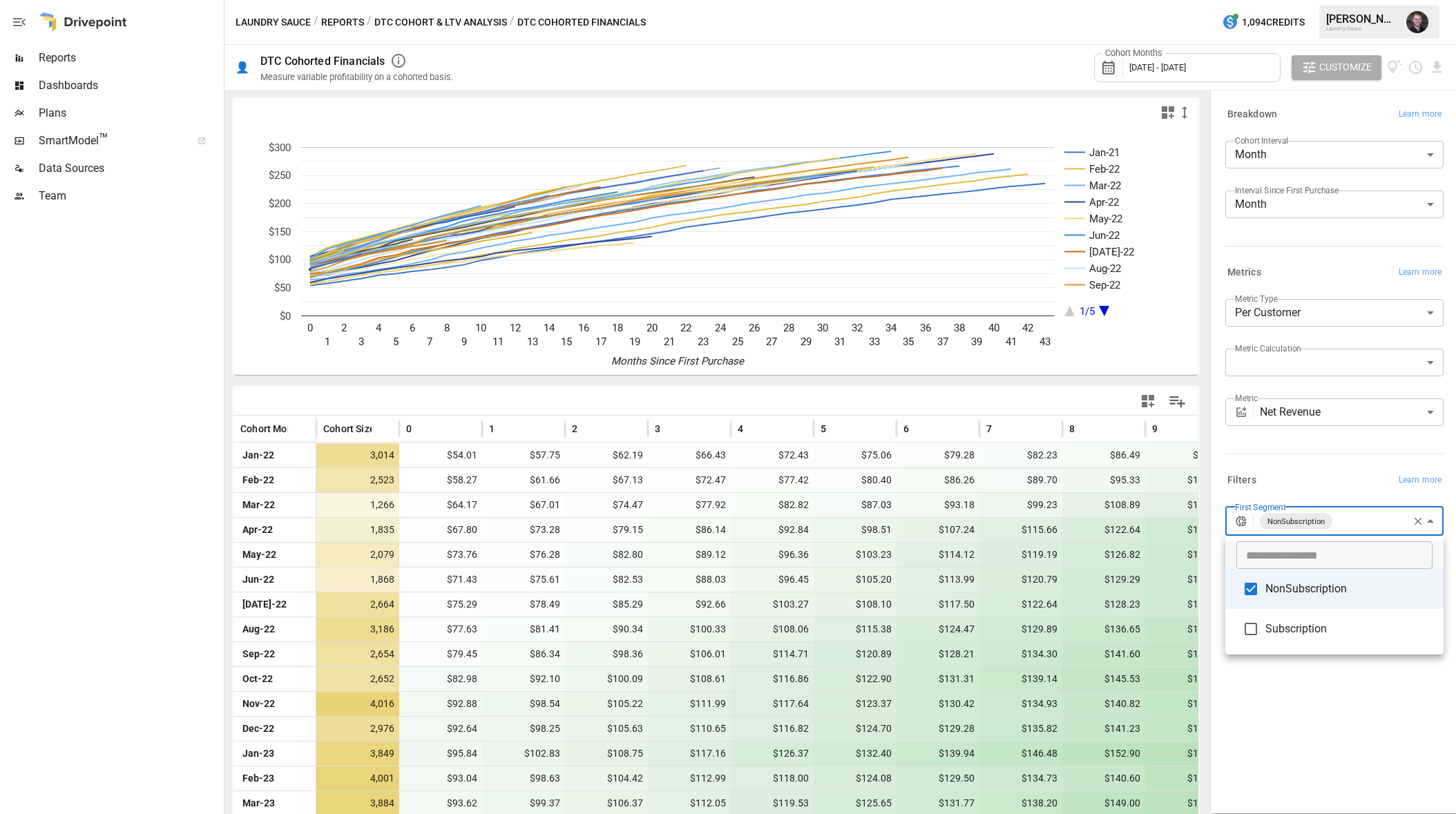
drag, startPoint x: 1091, startPoint y: 512, endPoint x: 1094, endPoint y: 505, distance: 7.6
click at [1091, 512] on div at bounding box center [728, 407] width 1456 height 814
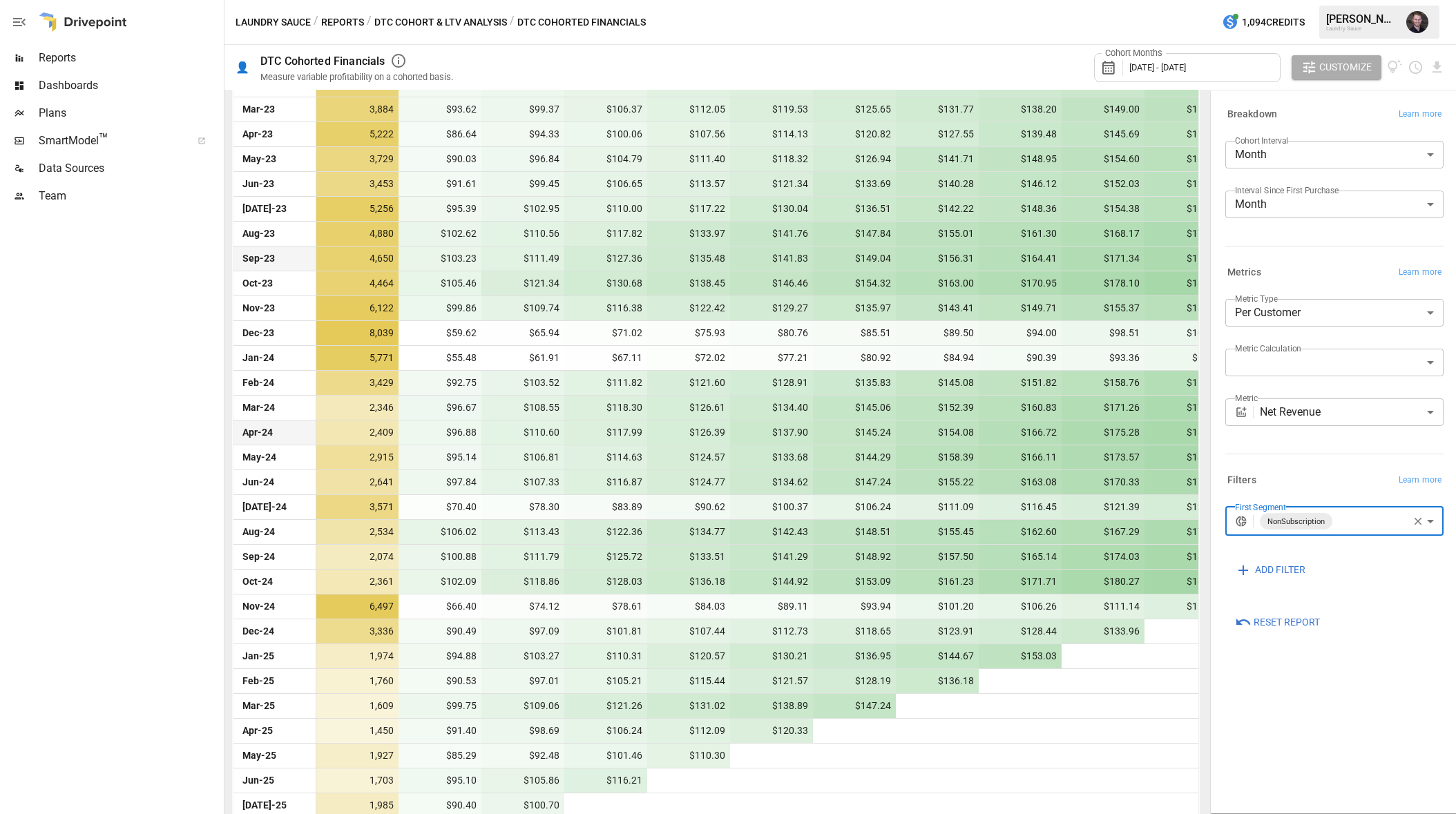
scroll to position [731, 0]
